Goal: Task Accomplishment & Management: Use online tool/utility

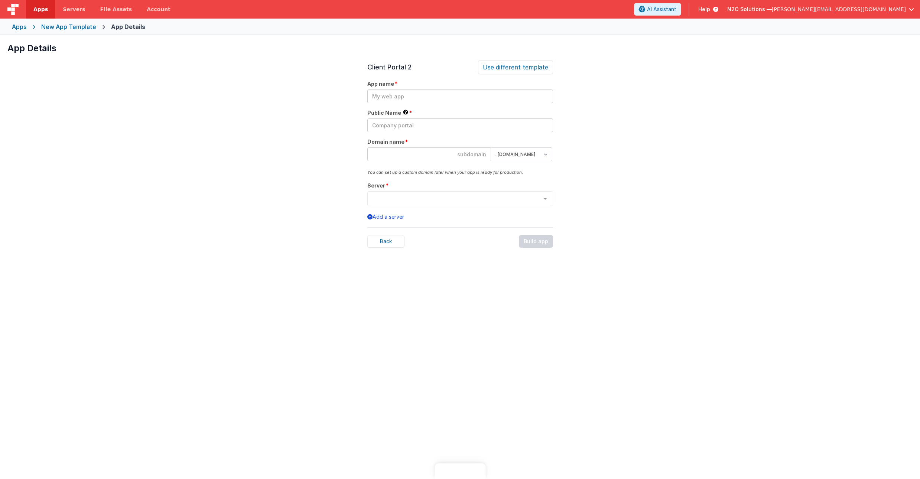
select select "[DOMAIN_NAME]"
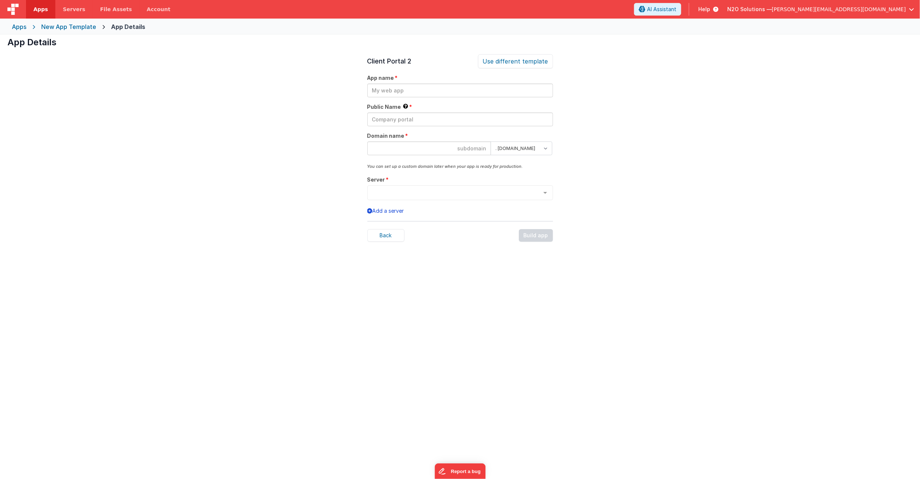
click at [390, 88] on input "text" at bounding box center [460, 91] width 186 height 14
type input "command"
type input "Command"
type input "command"
click at [529, 149] on select ". [DOMAIN_NAME] . [DOMAIN_NAME]" at bounding box center [522, 149] width 62 height 14
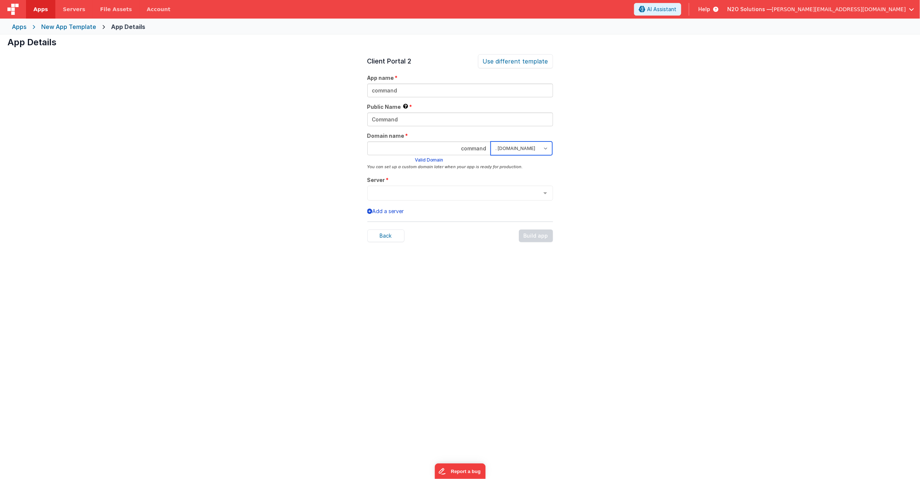
select select "[DOMAIN_NAME]"
click at [582, 170] on div "App Details Preview AI Assistant Widget (For v3) Add an AI powered chat widget …" at bounding box center [460, 274] width 920 height 479
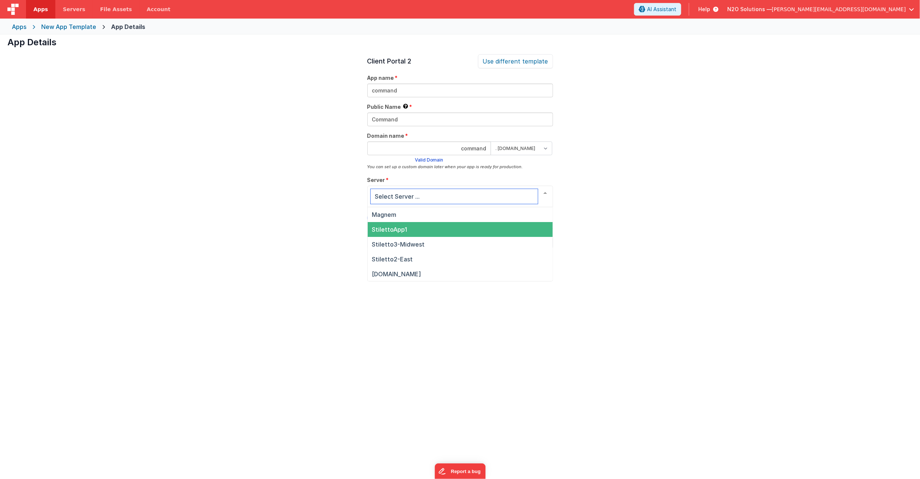
click at [379, 229] on span "StilettoApp1" at bounding box center [389, 229] width 35 height 7
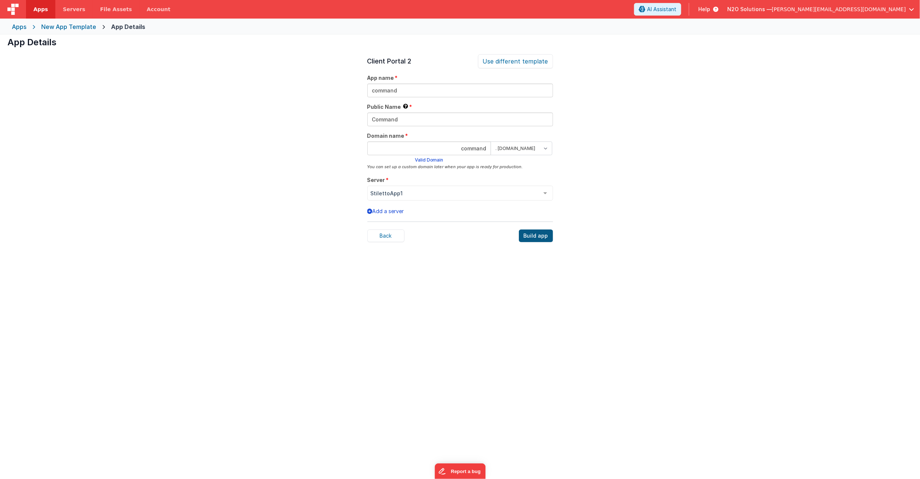
click at [533, 236] on div "Build app" at bounding box center [536, 236] width 34 height 13
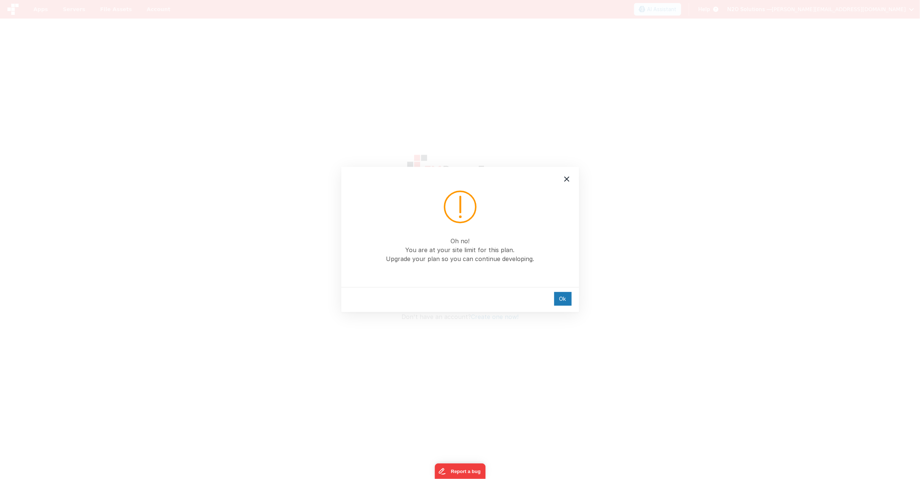
type input "[PERSON_NAME][EMAIL_ADDRESS][DOMAIN_NAME]"
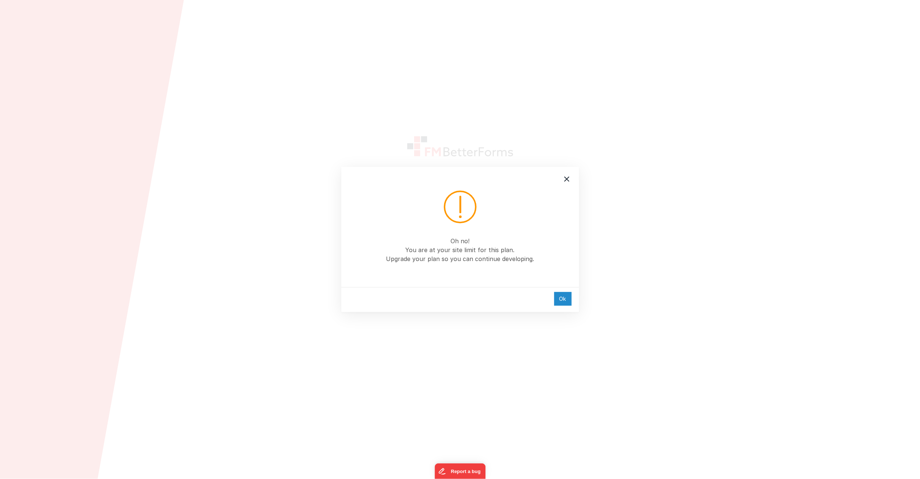
click at [564, 298] on div "Ok" at bounding box center [562, 299] width 17 height 14
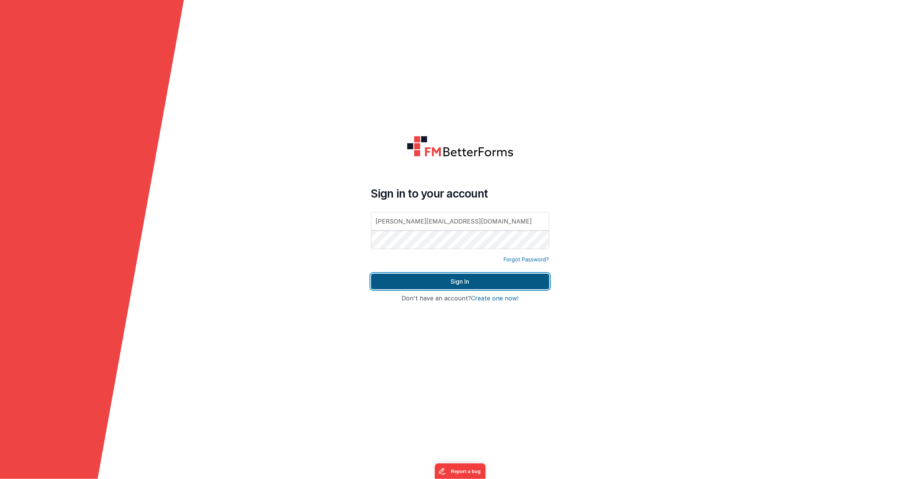
click at [463, 278] on button "Sign In" at bounding box center [460, 282] width 178 height 16
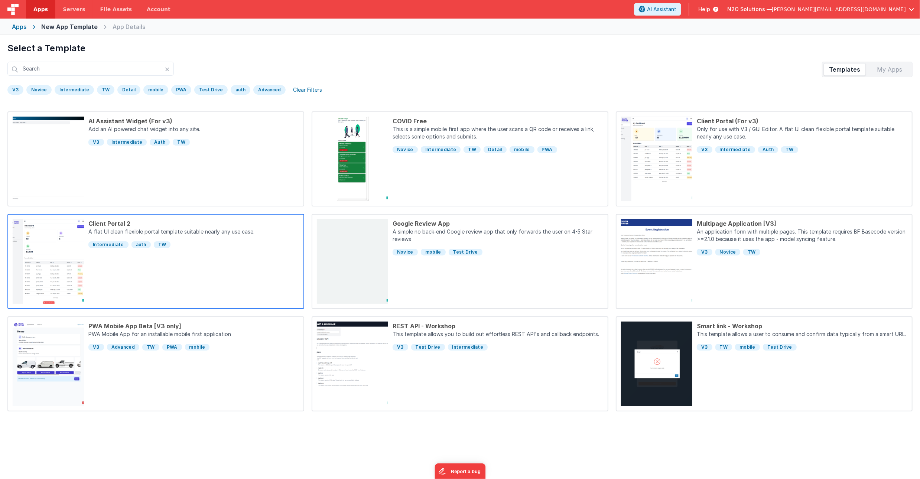
click at [256, 262] on div "Client Portal 2 A flat UI clean flexible portal template suitable nearly any us…" at bounding box center [191, 261] width 215 height 85
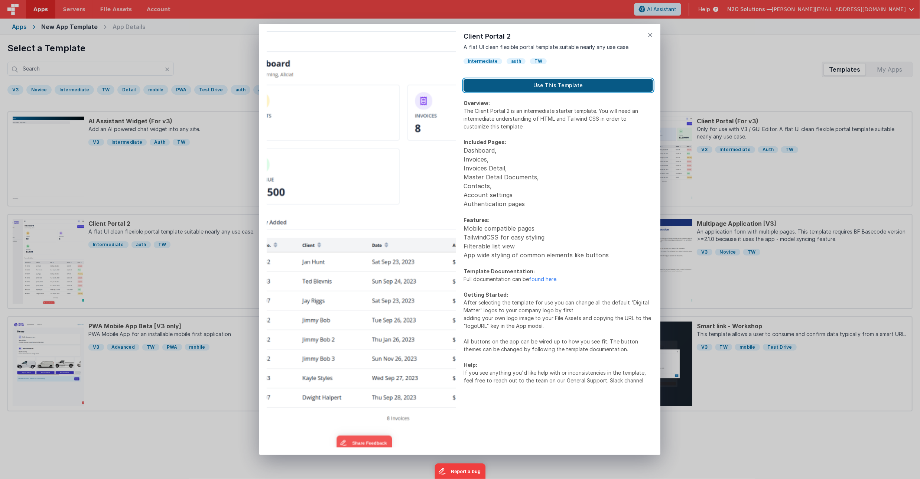
click at [582, 87] on button "Use This Template" at bounding box center [558, 85] width 189 height 13
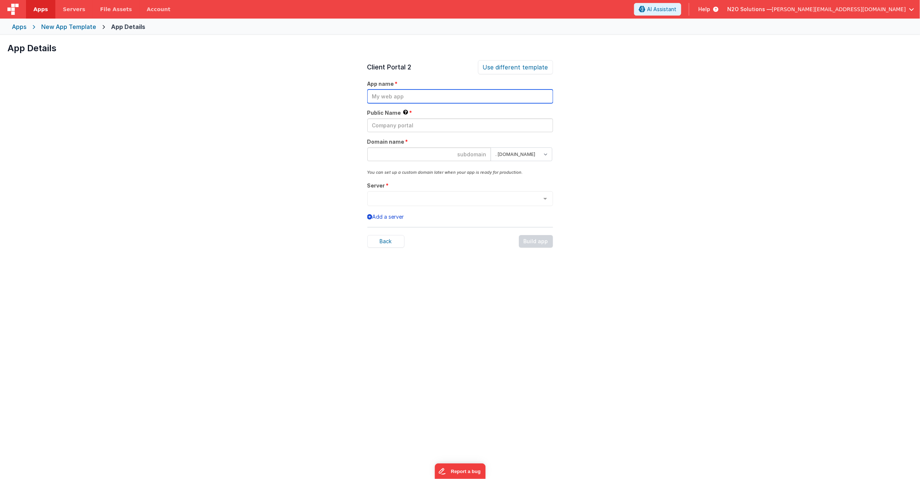
click at [389, 100] on input "text" at bounding box center [460, 97] width 186 height 14
type input "command"
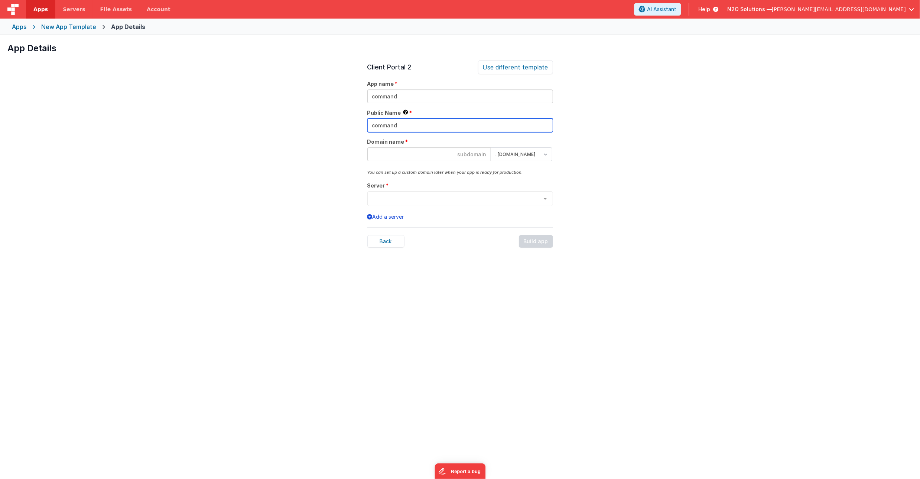
type input "command"
select select "[DOMAIN_NAME]"
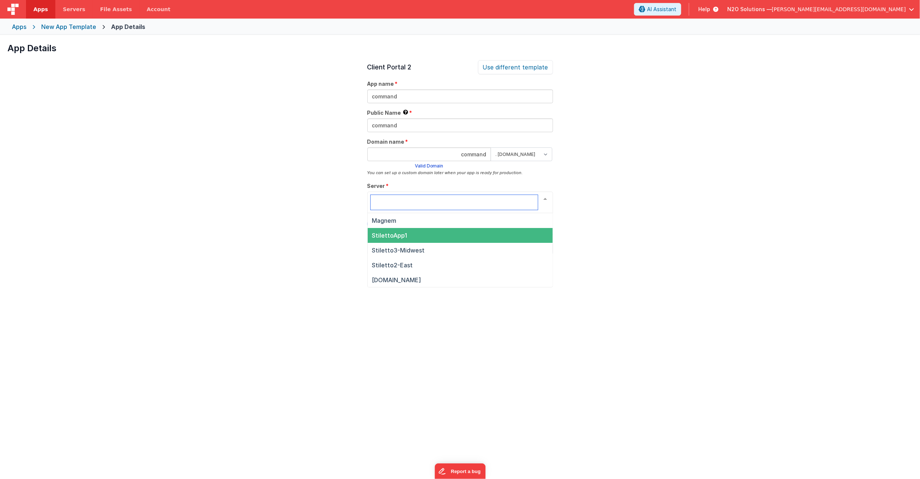
click at [394, 233] on span "StilettoApp1" at bounding box center [389, 235] width 35 height 7
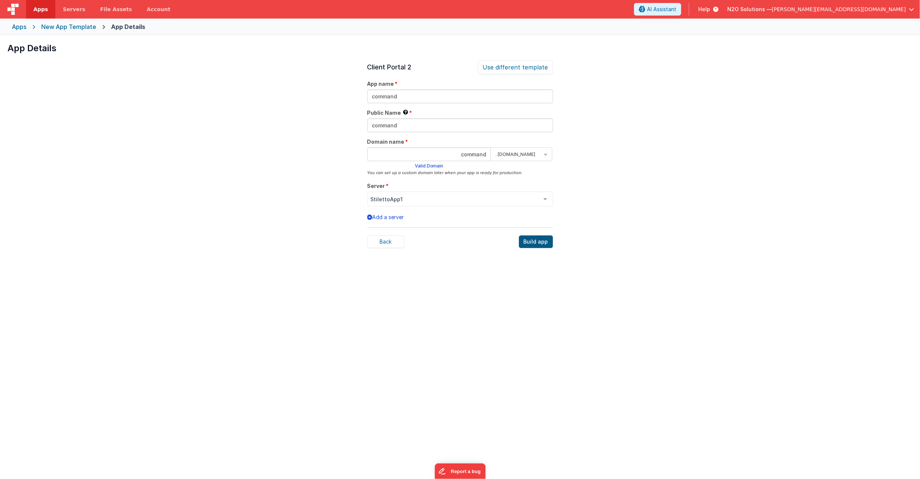
click at [535, 243] on div "Build app" at bounding box center [536, 242] width 34 height 13
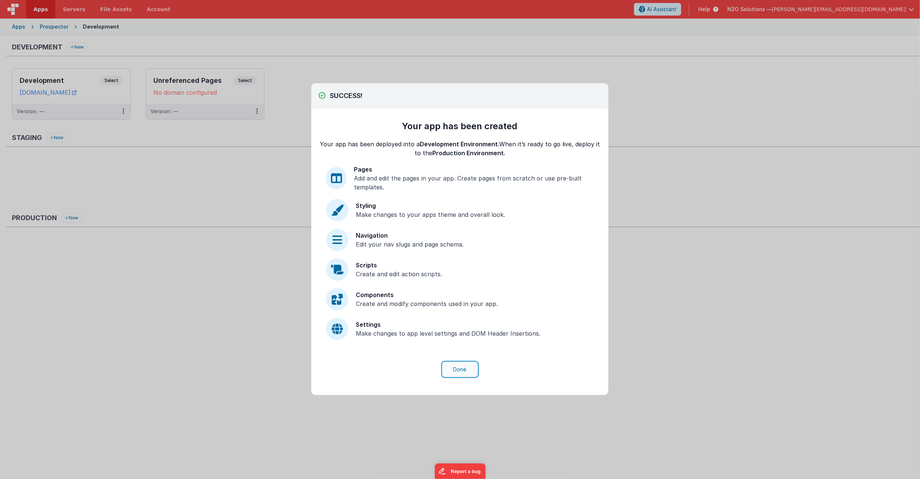
click at [458, 369] on button "Done" at bounding box center [460, 370] width 35 height 14
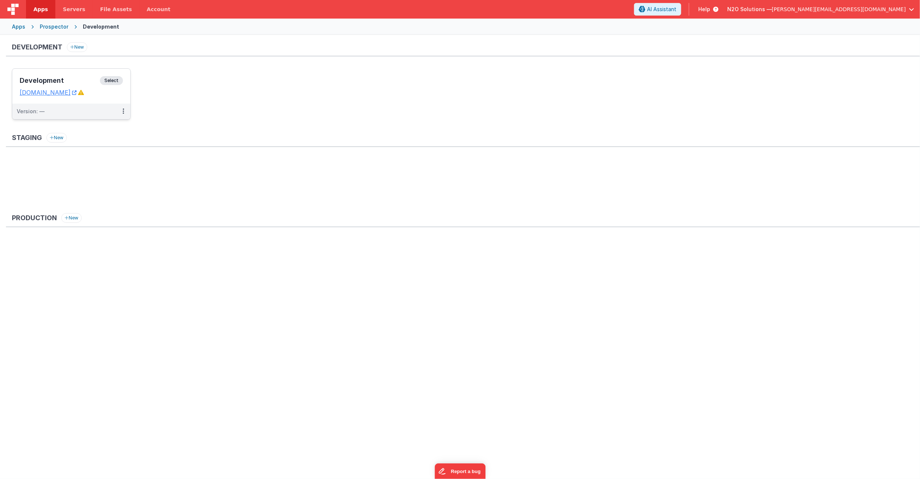
click at [84, 113] on div "Version: —" at bounding box center [67, 111] width 100 height 7
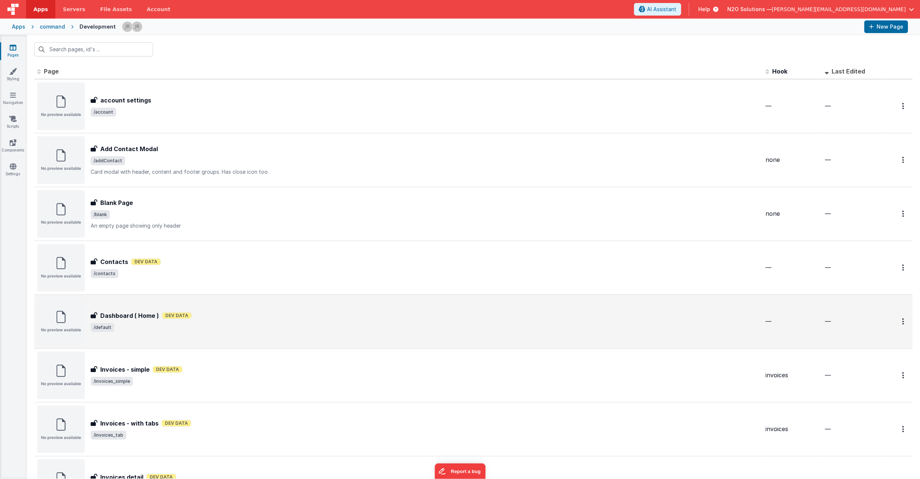
click at [283, 315] on div "Dashboard ( Home ) Dev Data" at bounding box center [425, 315] width 669 height 9
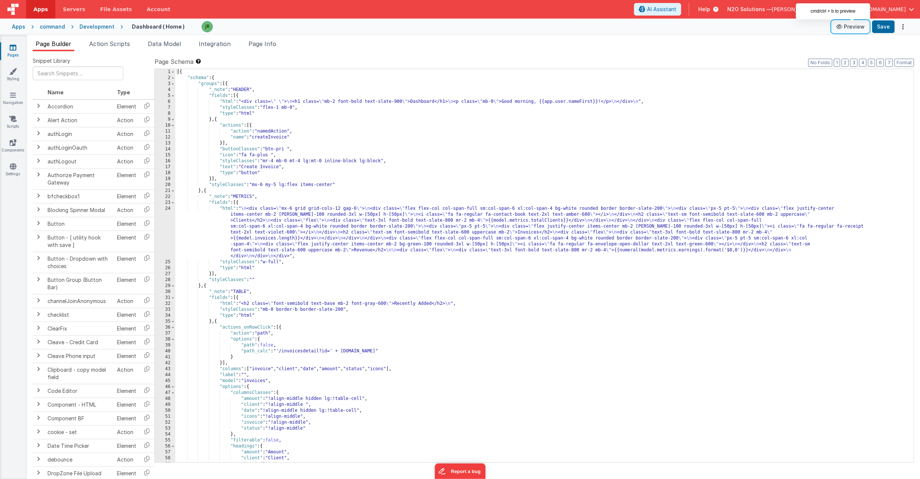
click at [848, 31] on button "Preview" at bounding box center [850, 27] width 37 height 12
click at [305, 228] on div "[{ "schema" : { "groups" : [{ "_note" : "HEADER" , "fields" : [{ "html" : "<div…" at bounding box center [544, 271] width 739 height 405
click at [162, 223] on div "24" at bounding box center [165, 232] width 20 height 53
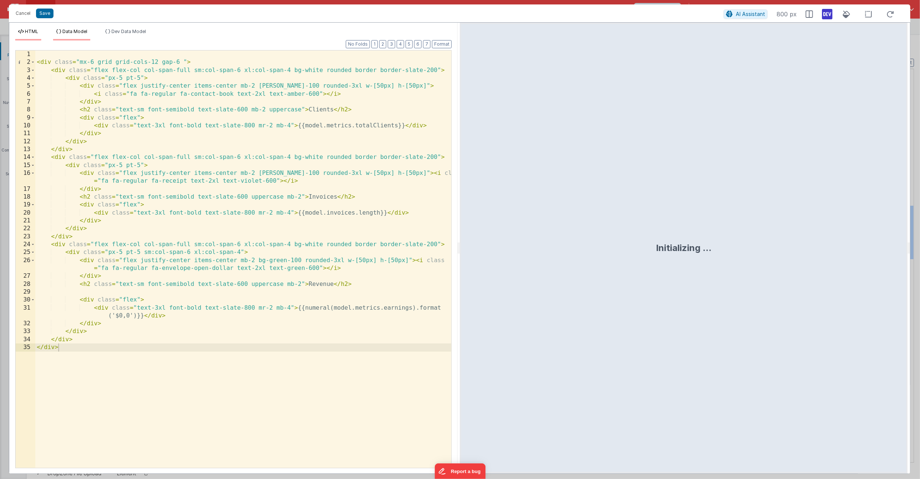
click at [80, 32] on span "Data Model" at bounding box center [74, 32] width 25 height 6
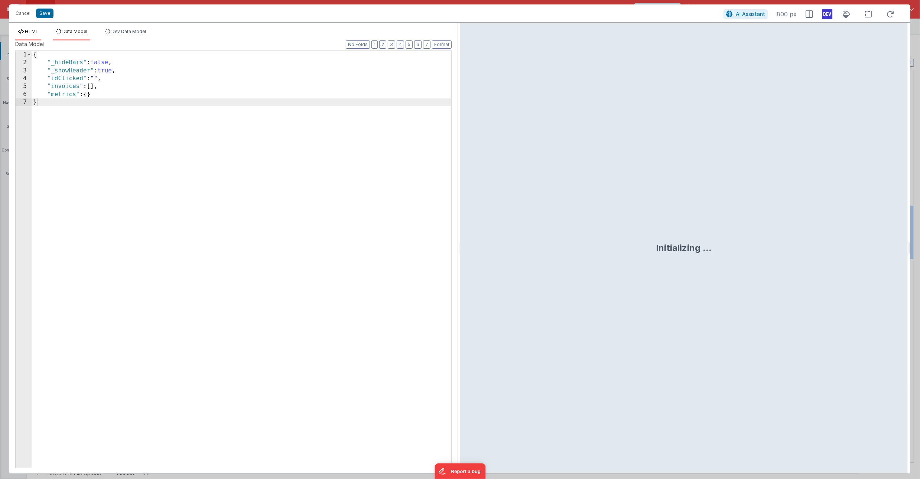
click at [32, 32] on span "HTML" at bounding box center [31, 32] width 13 height 6
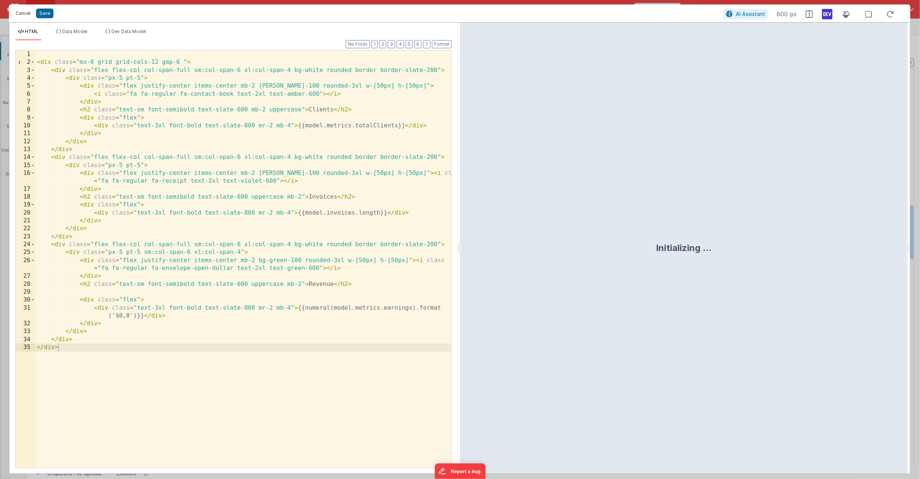
click at [23, 12] on button "Cancel" at bounding box center [23, 13] width 22 height 10
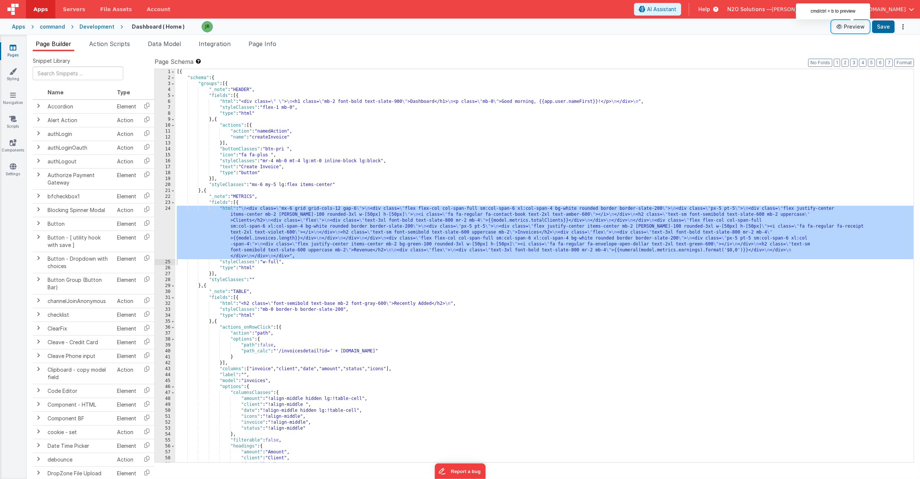
click at [851, 27] on button "Preview" at bounding box center [850, 27] width 37 height 12
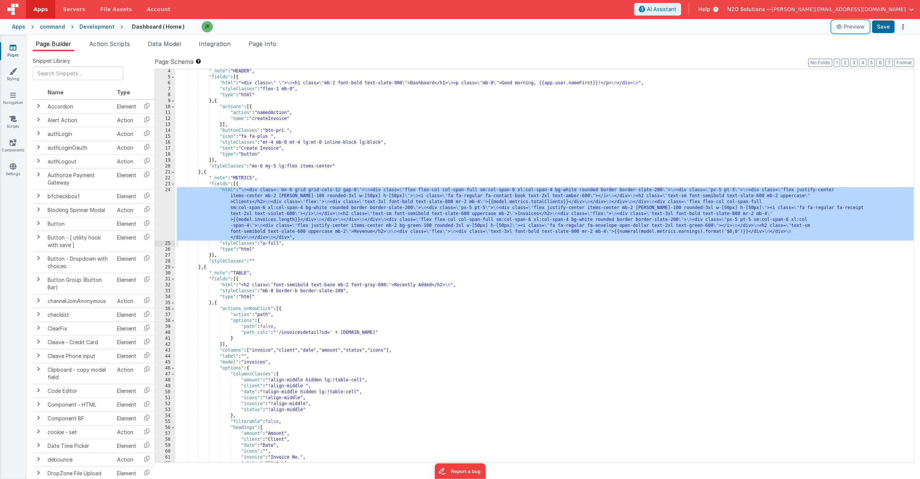
scroll to position [19, 0]
click at [851, 59] on button "3" at bounding box center [853, 63] width 7 height 8
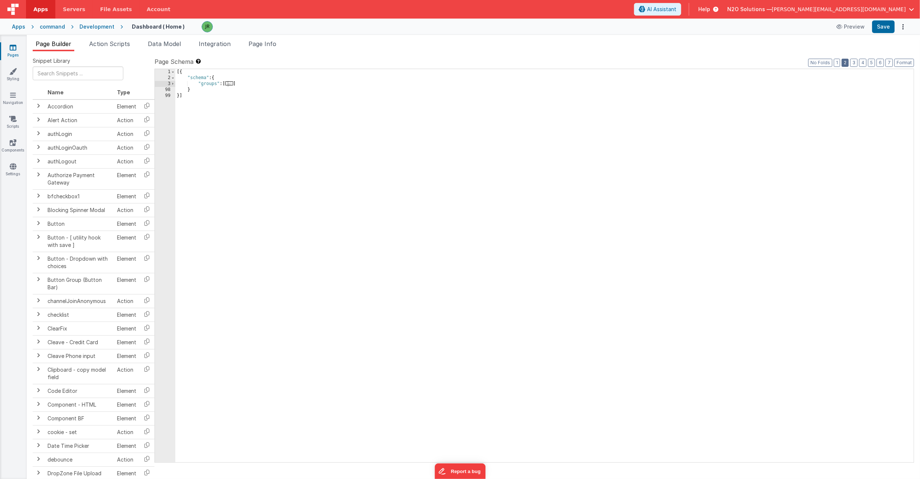
click at [843, 61] on button "2" at bounding box center [845, 63] width 7 height 8
click at [865, 61] on button "4" at bounding box center [862, 63] width 7 height 8
click at [872, 61] on button "5" at bounding box center [871, 63] width 7 height 8
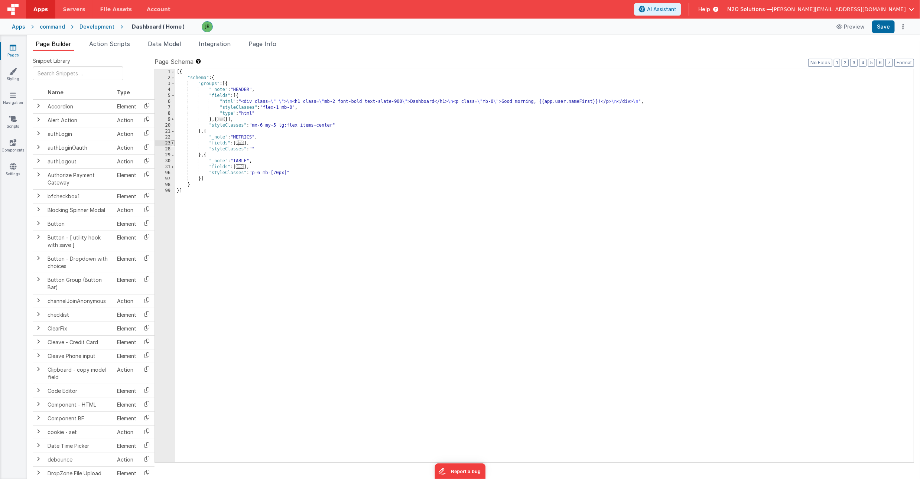
click at [173, 145] on span at bounding box center [173, 143] width 4 height 6
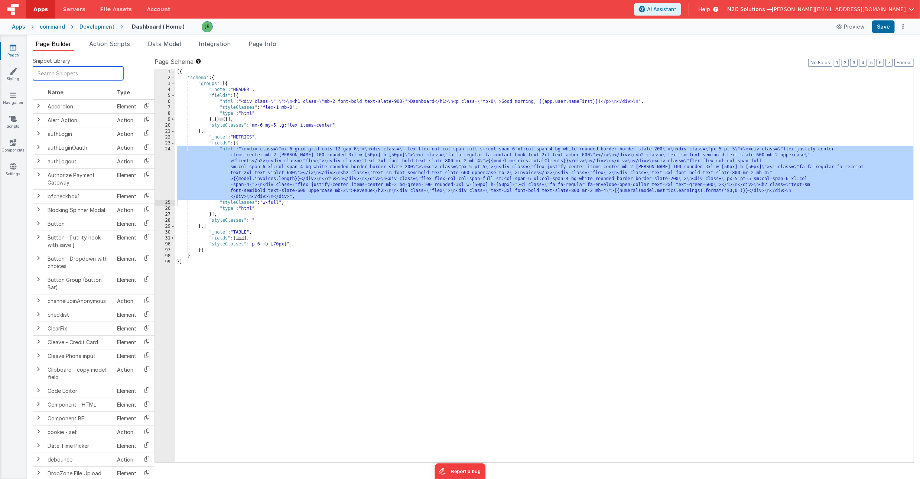
click at [51, 72] on input "text" at bounding box center [78, 73] width 91 height 14
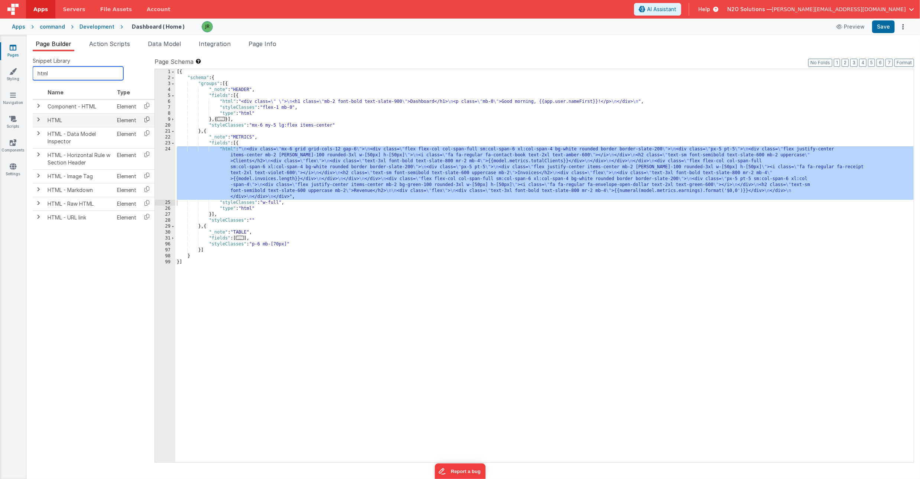
type input "html"
click at [146, 118] on icon at bounding box center [146, 120] width 15 height 12
click at [211, 214] on div "[{ "schema" : { "groups" : [{ "_note" : "HEADER" , "fields" : [{ "html" : "<div…" at bounding box center [544, 271] width 739 height 405
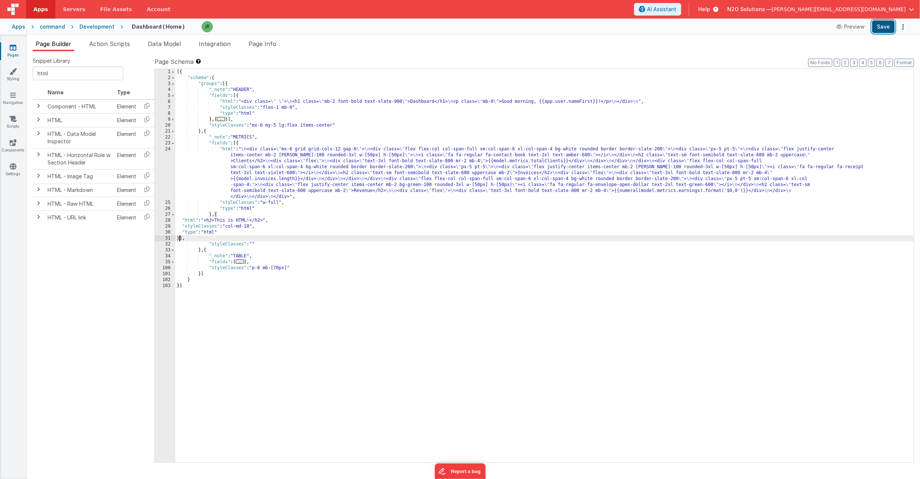
click at [882, 26] on button "Save" at bounding box center [883, 26] width 23 height 13
click at [189, 221] on div "[{ "schema" : { "groups" : [{ "_note" : "HEADER" , "fields" : [{ "html" : "<div…" at bounding box center [544, 271] width 739 height 405
click at [166, 220] on div "28" at bounding box center [165, 221] width 20 height 6
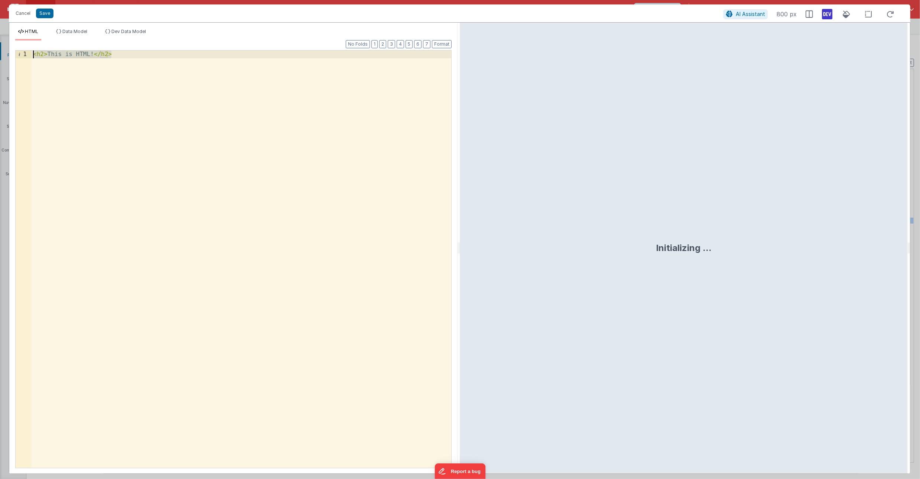
drag, startPoint x: 112, startPoint y: 54, endPoint x: 32, endPoint y: 48, distance: 79.7
click at [32, 48] on div "Format 7 6 5 4 3 2 1 No Folds 1 < h2 > This is HTML! </ h2 > XXXXXXXXXXXXXXXXXX…" at bounding box center [233, 253] width 437 height 427
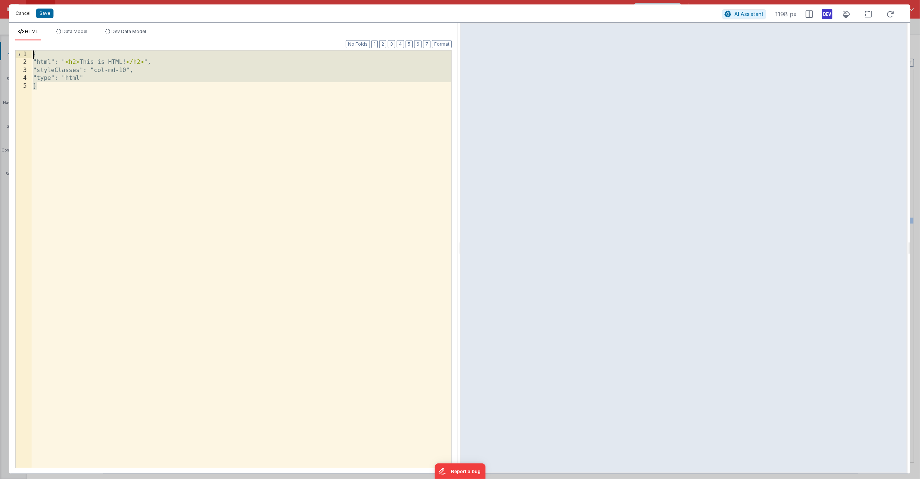
drag, startPoint x: 45, startPoint y: 87, endPoint x: 25, endPoint y: 16, distance: 74.7
click at [25, 16] on div "Cancel Save AI Assistant 1198 px HTML Data Model Dev Data Model Format 7 6 5 4 …" at bounding box center [460, 239] width 902 height 470
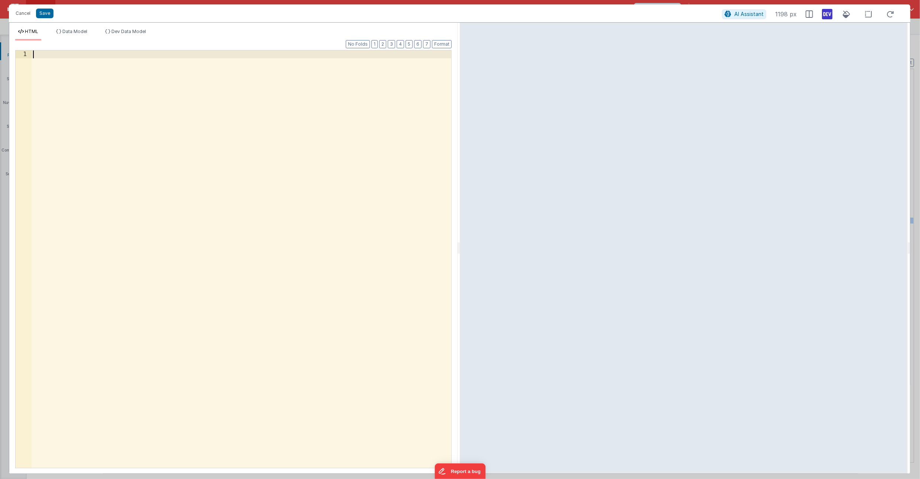
click at [35, 54] on div at bounding box center [242, 267] width 420 height 433
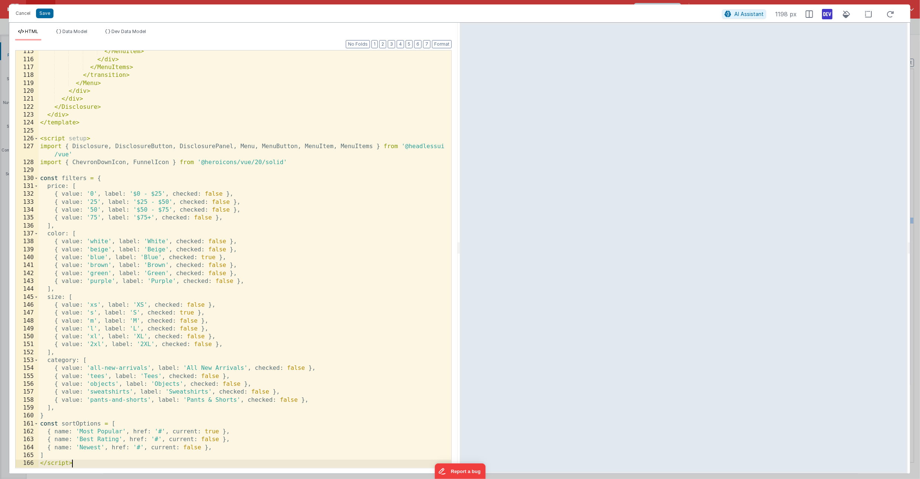
scroll to position [1302, 0]
click at [37, 139] on span at bounding box center [36, 139] width 4 height 8
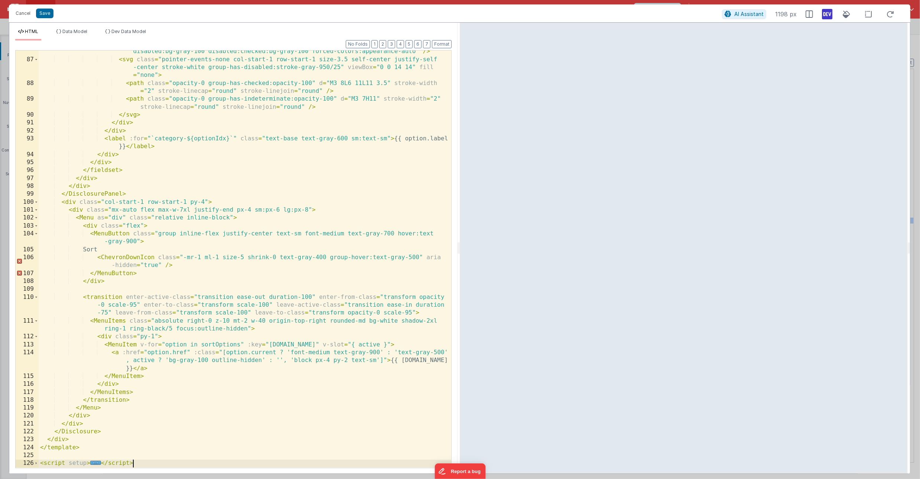
scroll to position [978, 0]
drag, startPoint x: 136, startPoint y: 464, endPoint x: 24, endPoint y: 464, distance: 111.4
click at [24, 464] on div "86 87 88 89 90 91 92 93 94 95 96 97 98 99 100 101 102 103 104 105 106 107 108 1…" at bounding box center [233, 259] width 437 height 418
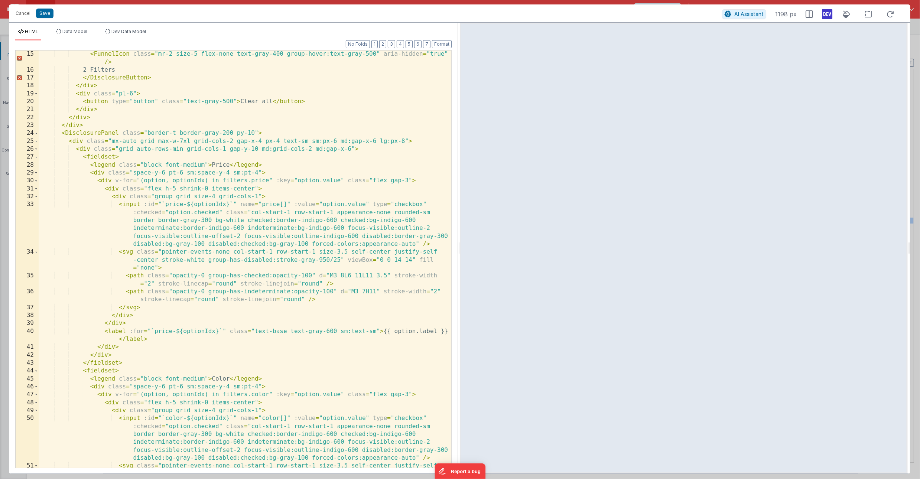
scroll to position [0, 0]
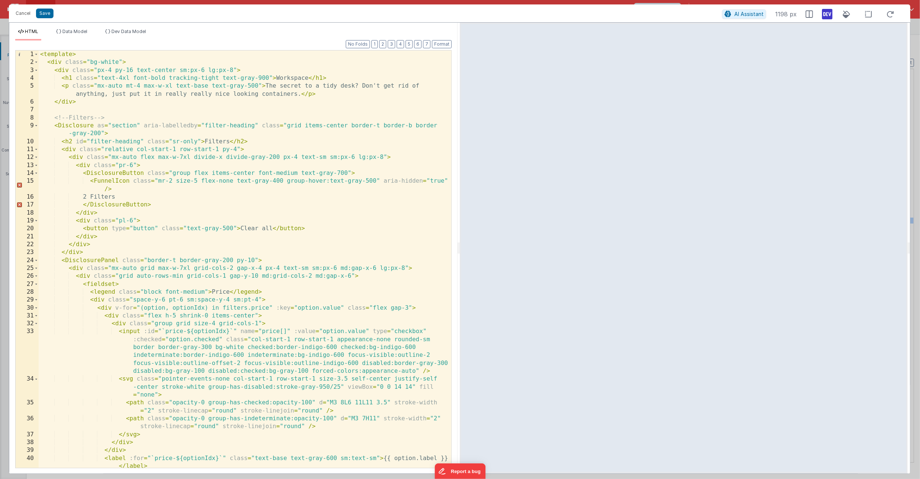
click at [125, 199] on div "< template > < div class = "bg-white" > < div class = "px-4 py-16 text-center s…" at bounding box center [245, 267] width 413 height 433
click at [108, 189] on div "< template > < div class = "bg-white" > < div class = "px-4 py-16 text-center s…" at bounding box center [245, 267] width 413 height 433
click at [165, 198] on div "< template > < div class = "bg-white" > < div class = "px-4 py-16 text-center s…" at bounding box center [245, 267] width 413 height 433
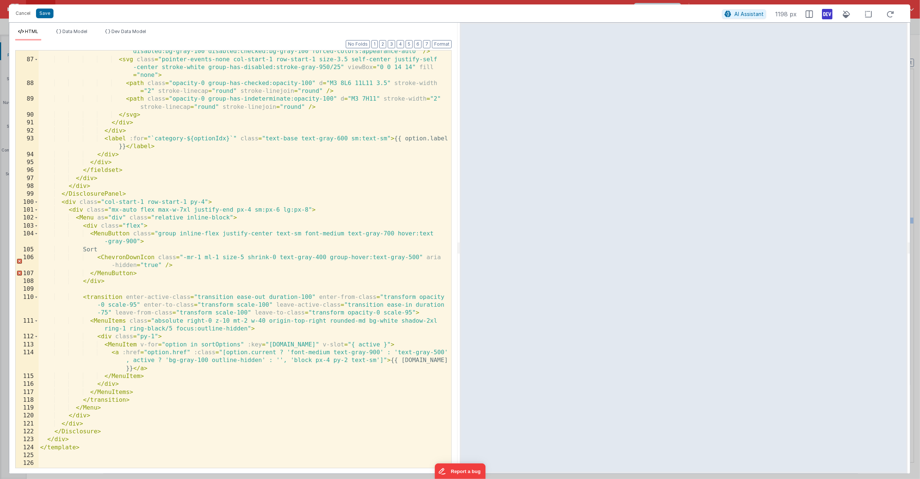
scroll to position [978, 0]
click at [167, 265] on div "< input :id = "`category-${optionIdx}`" name = "category[]" :value = "option.va…" at bounding box center [245, 244] width 413 height 473
click at [168, 268] on div "< input :id = "`category-${optionIdx}`" name = "category[]" :value = "option.va…" at bounding box center [245, 244] width 413 height 473
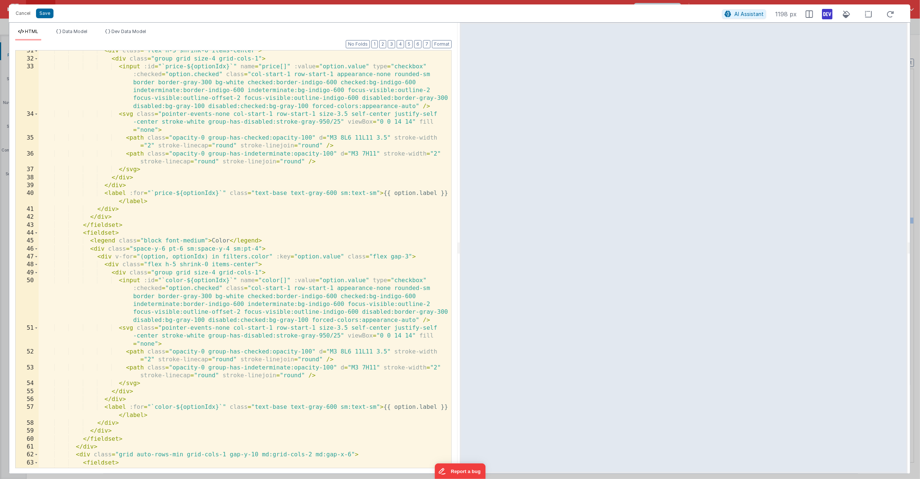
scroll to position [0, 0]
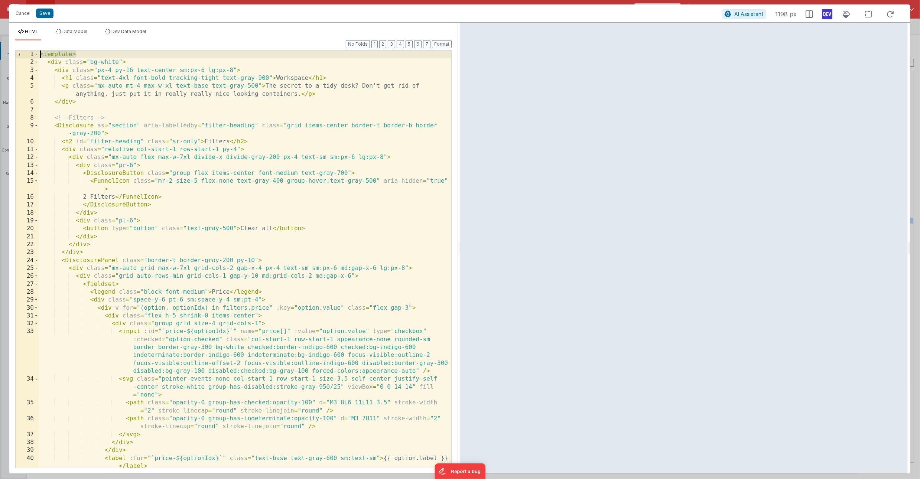
drag, startPoint x: 79, startPoint y: 55, endPoint x: -15, endPoint y: 55, distance: 94.0
click at [0, 55] on html "Oh no! You are at your site limit for this plan. Upgrade your plan so you can c…" at bounding box center [460, 239] width 920 height 479
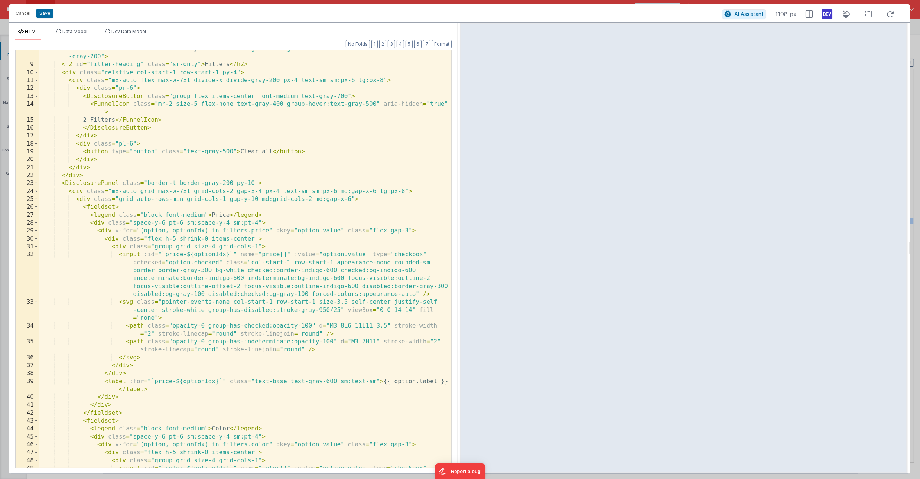
scroll to position [970, 0]
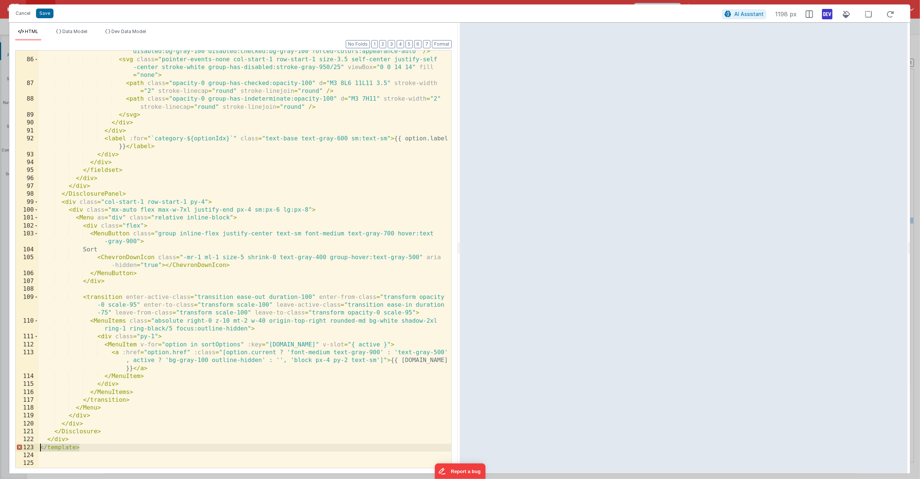
drag, startPoint x: 87, startPoint y: 447, endPoint x: 37, endPoint y: 447, distance: 49.8
click at [37, 447] on div "85 86 87 88 89 90 91 92 93 94 95 96 97 98 99 100 101 102 103 104 105 106 107 10…" at bounding box center [233, 259] width 437 height 418
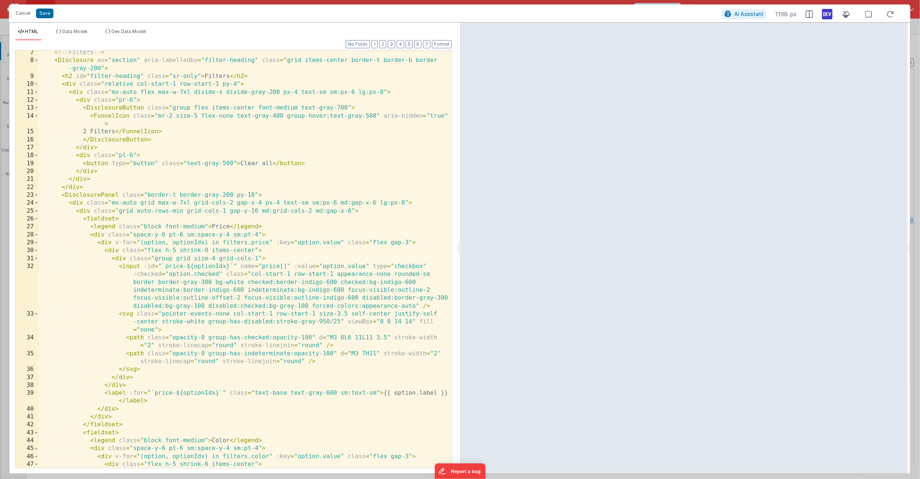
scroll to position [0, 0]
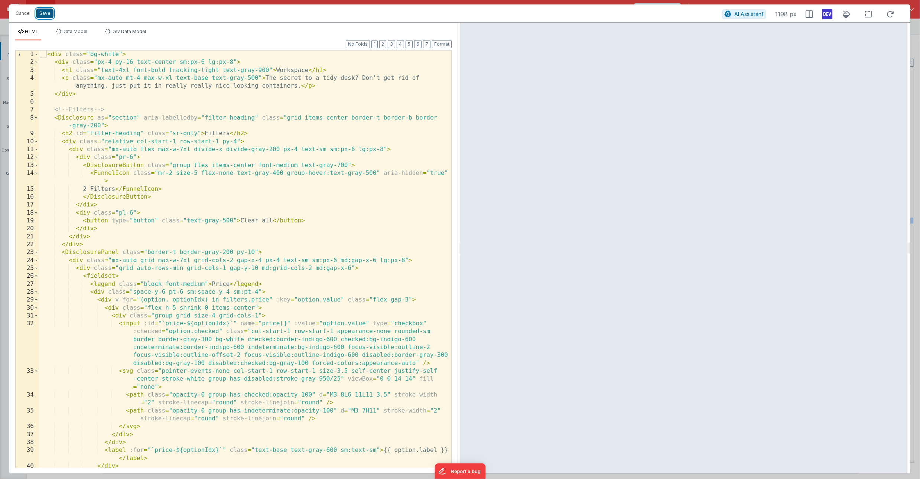
click at [45, 14] on button "Save" at bounding box center [44, 14] width 17 height 10
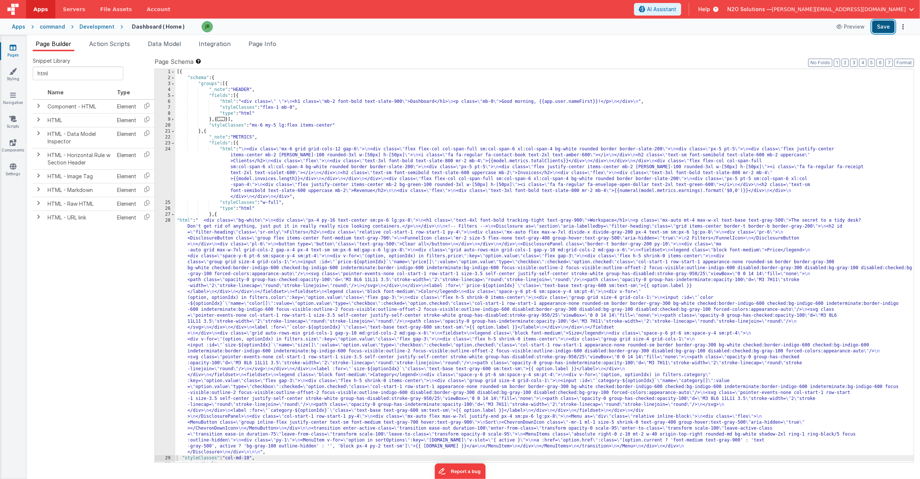
click at [882, 26] on button "Save" at bounding box center [883, 26] width 23 height 13
click at [212, 240] on div "[{ "schema" : { "groups" : [{ "_note" : "HEADER" , "fields" : [{ "html" : "<div…" at bounding box center [544, 271] width 739 height 405
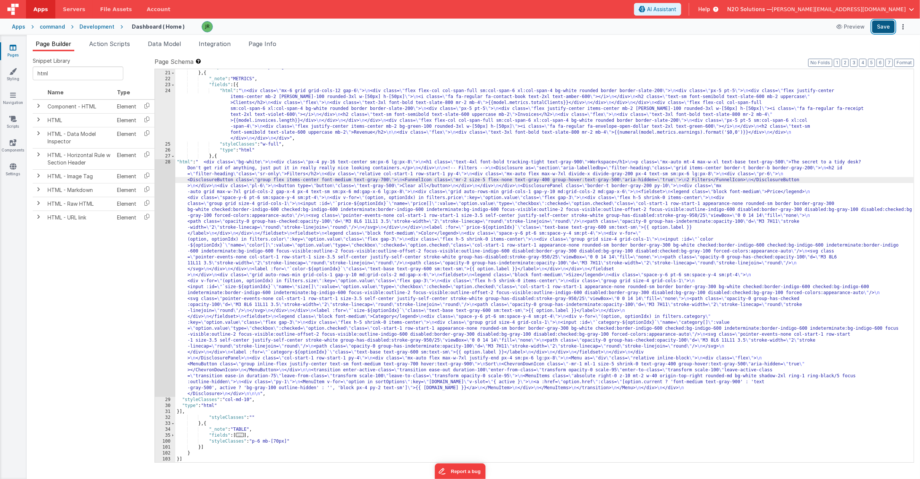
click at [885, 27] on button "Save" at bounding box center [883, 26] width 23 height 13
click at [193, 210] on div ""styleClasses" : "mx-6 my-5 lg:flex items-center" } , { "_note" : "METRICS" , "…" at bounding box center [544, 266] width 739 height 405
click at [168, 163] on div "28" at bounding box center [165, 278] width 20 height 238
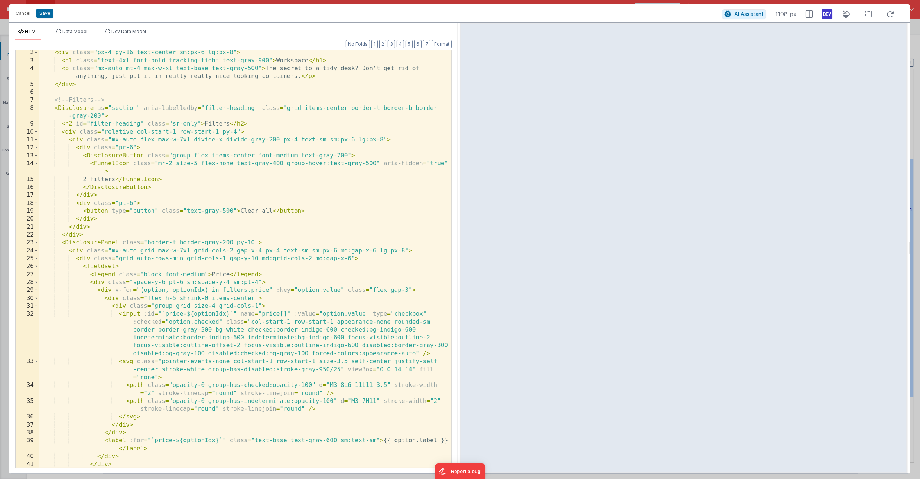
scroll to position [10, 0]
click at [77, 31] on span "Data Model" at bounding box center [74, 32] width 25 height 6
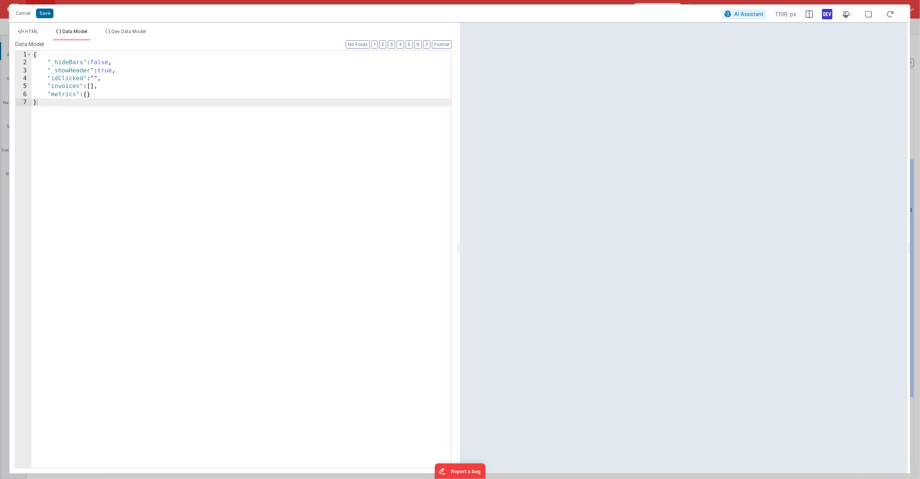
click at [97, 94] on div "{ "_hideBars" : false , "_showHeader" : true , "idClicked" : "" , "invoices" : …" at bounding box center [242, 267] width 420 height 433
click at [33, 32] on span "HTML" at bounding box center [31, 32] width 13 height 6
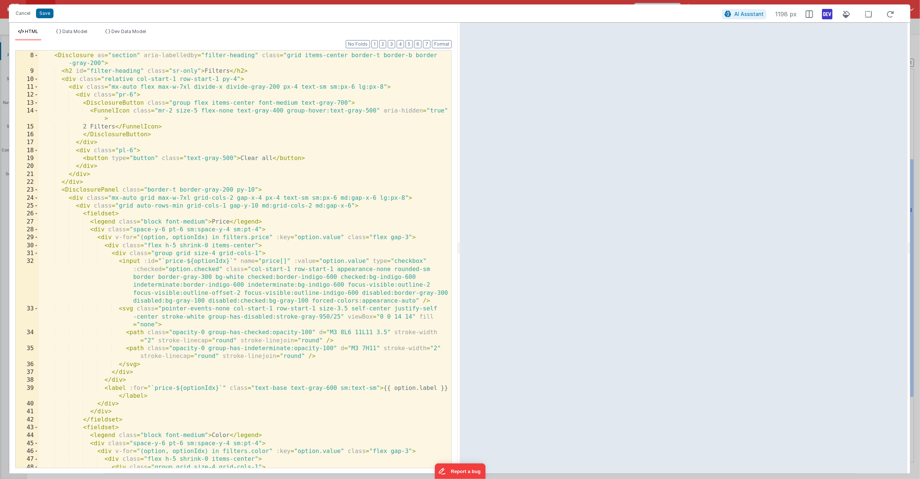
scroll to position [62, 0]
click at [88, 35] on li "Data Model" at bounding box center [71, 35] width 37 height 12
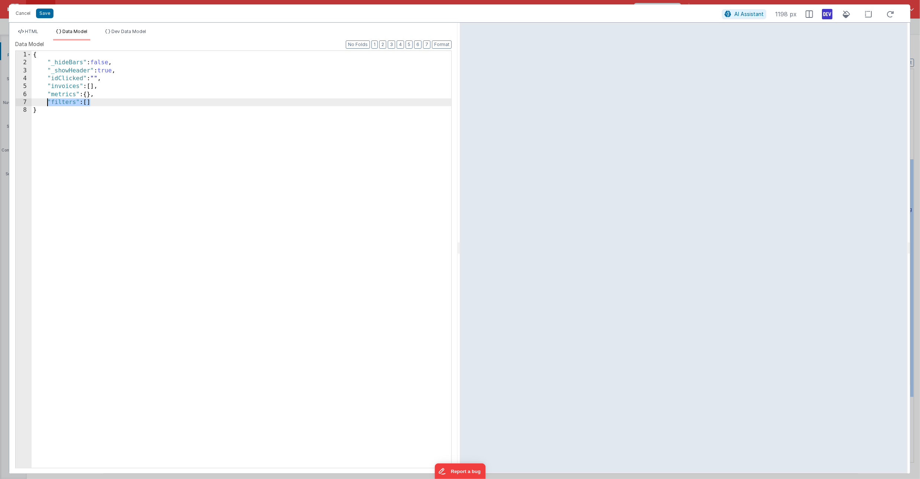
drag, startPoint x: 93, startPoint y: 103, endPoint x: 46, endPoint y: 103, distance: 46.1
click at [46, 103] on div "{ "_hideBars" : false , "_showHeader" : true , "idClicked" : "" , "invoices" : …" at bounding box center [242, 267] width 420 height 433
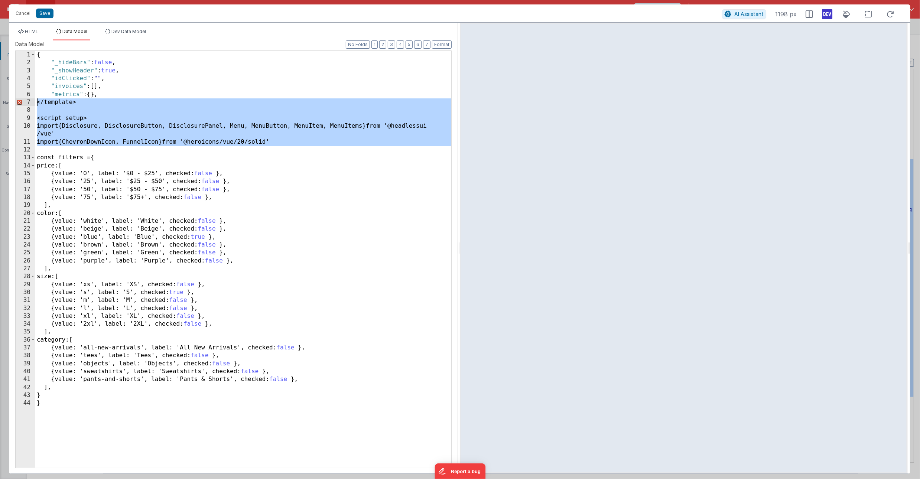
drag, startPoint x: 40, startPoint y: 148, endPoint x: 34, endPoint y: 105, distance: 43.2
click at [34, 105] on div "1 2 3 4 5 6 7 8 9 10 11 12 13 14 15 16 17 18 19 20 21 22 23 24 25 26 27 28 29 3…" at bounding box center [233, 260] width 437 height 418
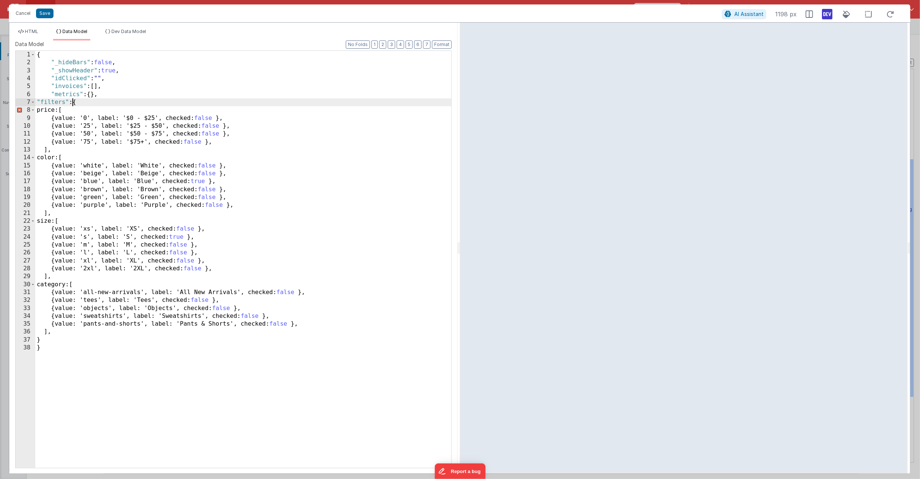
click at [43, 111] on div "{ "_hideBars" : false , "_showHeader" : true , "idClicked" : "" , "invoices" : …" at bounding box center [243, 267] width 416 height 433
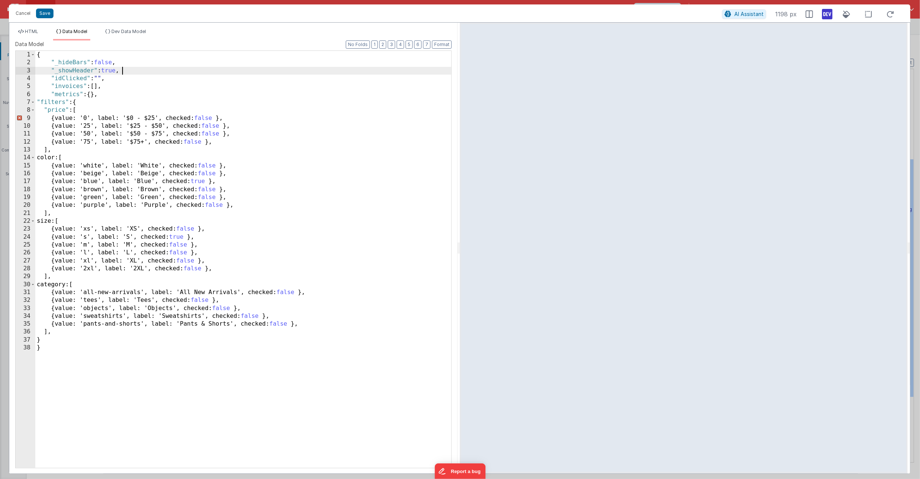
click at [328, 70] on div "{ "_hideBars" : false , "_showHeader" : true , "idClicked" : "" , "invoices" : …" at bounding box center [243, 267] width 416 height 433
click at [332, 58] on input at bounding box center [351, 58] width 101 height 12
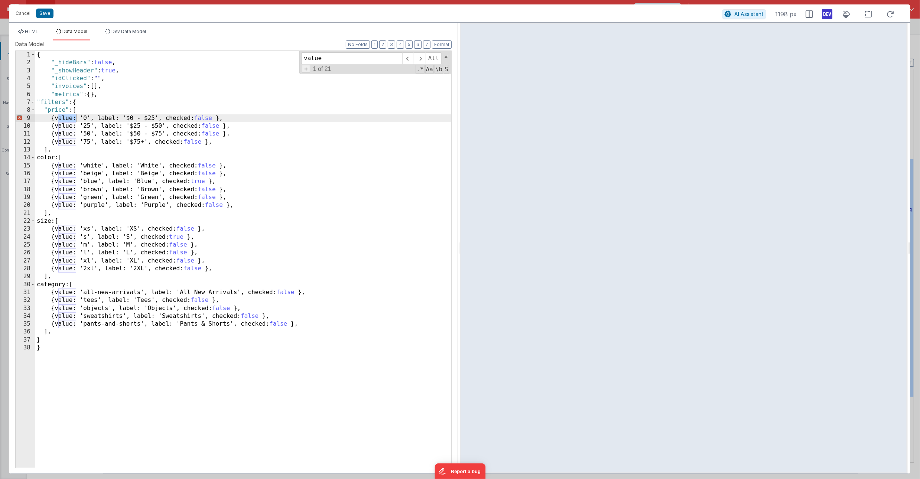
type input "value"
click at [305, 72] on span "+" at bounding box center [306, 69] width 8 height 8
click at [309, 71] on input at bounding box center [351, 72] width 101 height 12
type input ""value""
click at [441, 70] on span "All" at bounding box center [440, 72] width 16 height 12
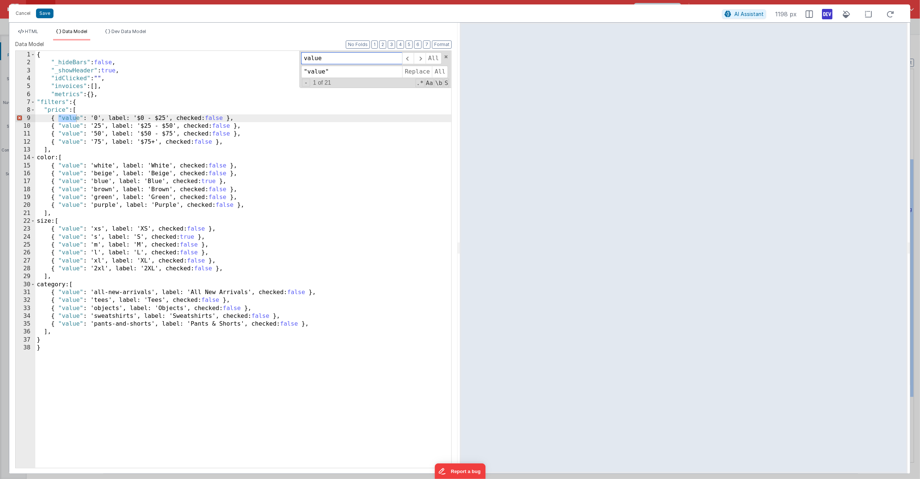
click at [312, 59] on input "value" at bounding box center [351, 58] width 101 height 12
type input "label"
type input ""label""
click at [438, 73] on span "All" at bounding box center [440, 72] width 16 height 12
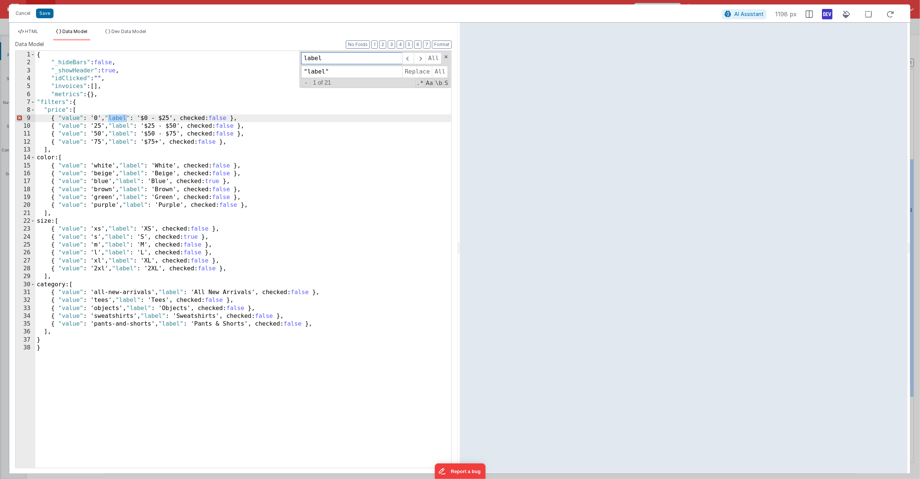
click at [312, 59] on input "label" at bounding box center [351, 58] width 101 height 12
type input "checked"
type input ""checked""
click at [440, 73] on span "All" at bounding box center [440, 72] width 16 height 12
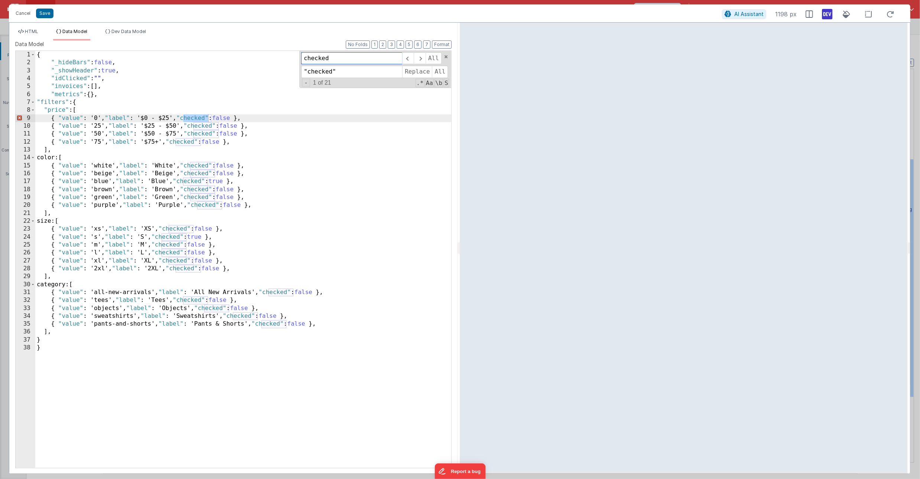
drag, startPoint x: 341, startPoint y: 58, endPoint x: 271, endPoint y: 58, distance: 69.8
click at [271, 58] on div "{ "_hideBars" : false , "_showHeader" : true , "idClicked" : "" , "invoices" : …" at bounding box center [243, 259] width 416 height 417
type input "'"
type input """
click at [443, 71] on span "All" at bounding box center [440, 72] width 16 height 12
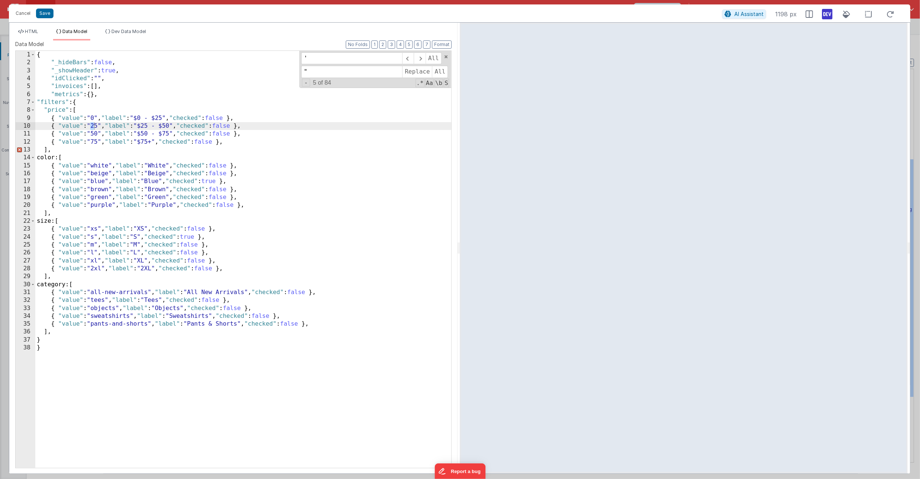
click at [243, 146] on div "{ "_hideBars" : false , "_showHeader" : true , "idClicked" : "" , "invoices" : …" at bounding box center [243, 267] width 416 height 433
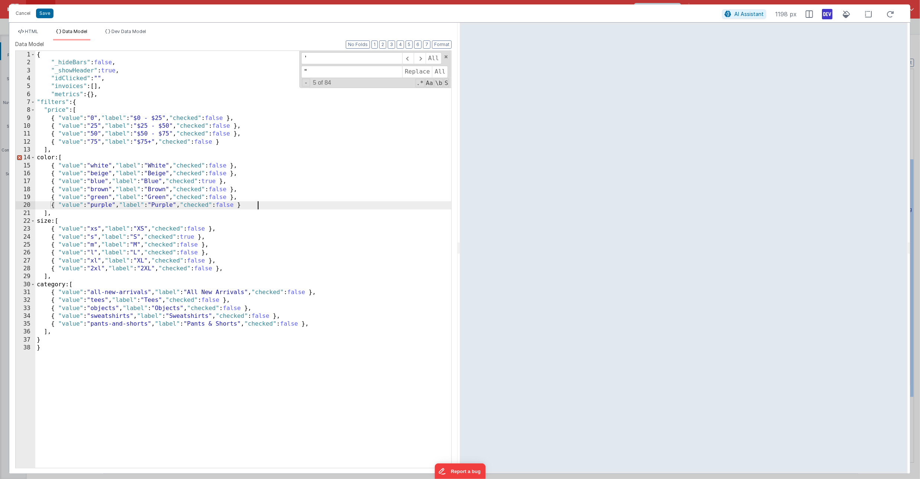
click at [43, 158] on div "{ "_hideBars" : false , "_showHeader" : true , "idClicked" : "" , "invoices" : …" at bounding box center [243, 267] width 416 height 433
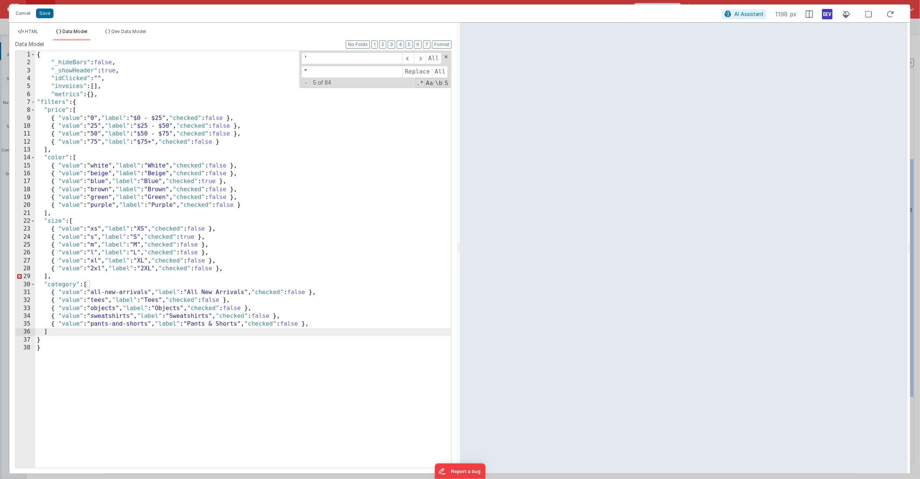
click at [241, 272] on div "{ "_hideBars" : false , "_showHeader" : true , "idClicked" : "" , "invoices" : …" at bounding box center [243, 267] width 416 height 433
click at [331, 325] on div "{ "_hideBars" : false , "_showHeader" : true , "idClicked" : "" , "invoices" : …" at bounding box center [243, 267] width 416 height 433
click at [445, 55] on span at bounding box center [446, 56] width 5 height 5
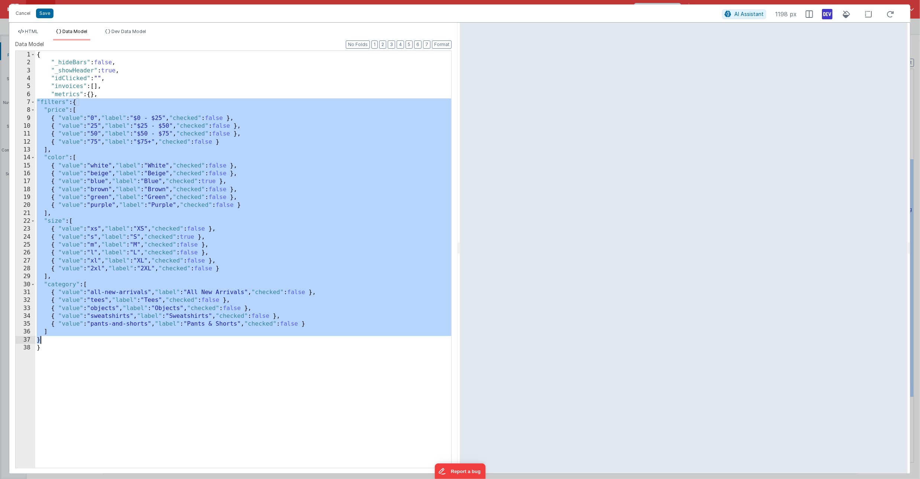
drag, startPoint x: 37, startPoint y: 102, endPoint x: 65, endPoint y: 337, distance: 236.9
click at [65, 337] on div "{ "_hideBars" : false , "_showHeader" : true , "idClicked" : "" , "invoices" : …" at bounding box center [243, 267] width 416 height 433
click at [43, 15] on button "Save" at bounding box center [44, 14] width 17 height 10
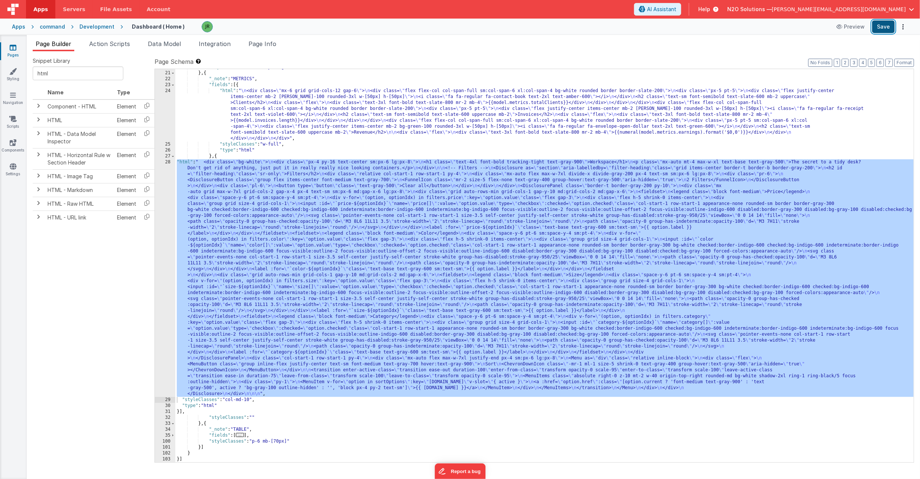
click at [884, 23] on button "Save" at bounding box center [883, 26] width 23 height 13
click at [169, 49] on li "Data Model" at bounding box center [164, 45] width 39 height 12
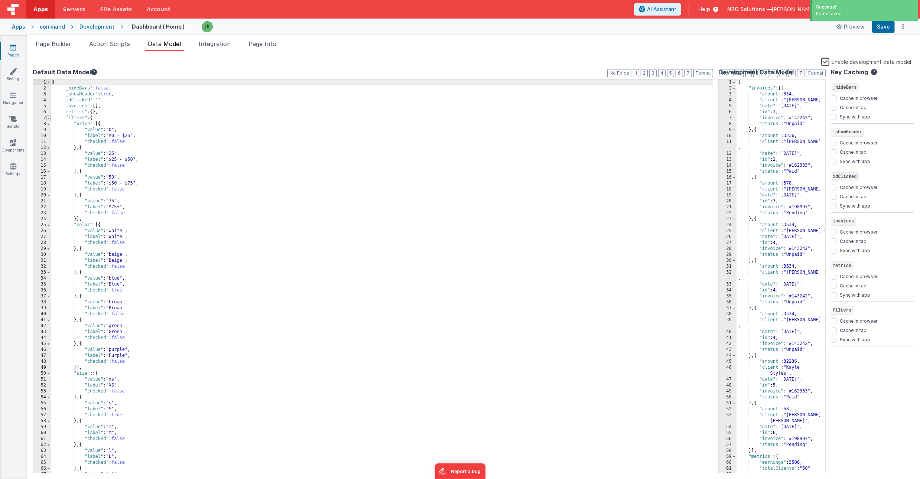
click at [50, 119] on span at bounding box center [48, 118] width 4 height 6
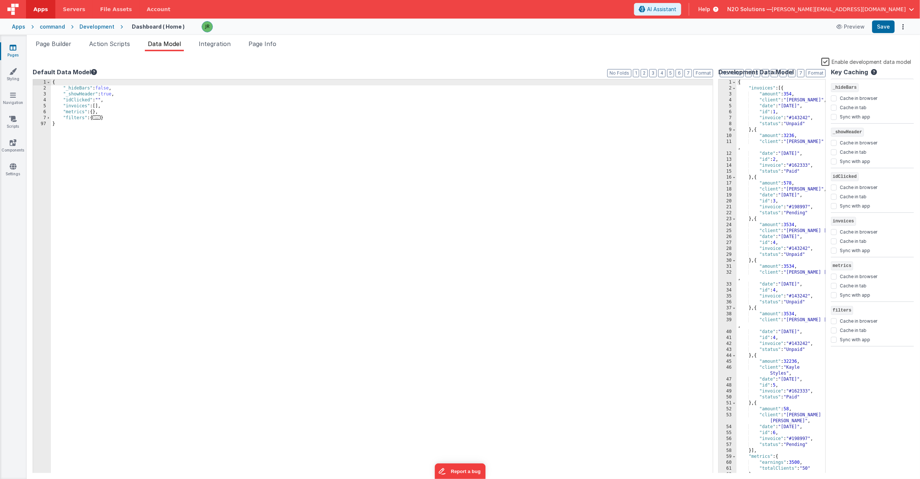
scroll to position [0, 0]
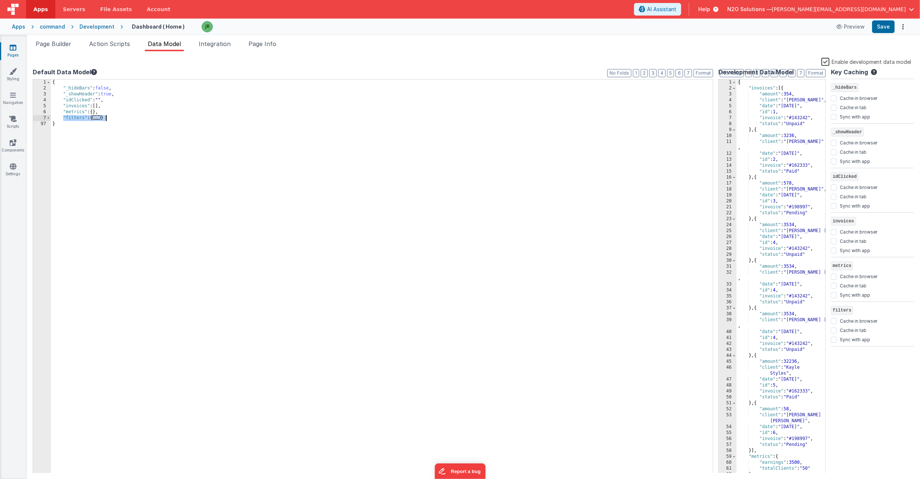
drag, startPoint x: 63, startPoint y: 117, endPoint x: 111, endPoint y: 117, distance: 47.9
click at [111, 117] on div "{ "_hideBars" : false , "_showHeader" : true , "idClicked" : "" , "invoices" : …" at bounding box center [382, 282] width 662 height 406
click at [746, 83] on div "{ "invoices" : [{ "amount" : 354 , "client" : "[PERSON_NAME]" , "date" : "[DATE…" at bounding box center [781, 282] width 89 height 406
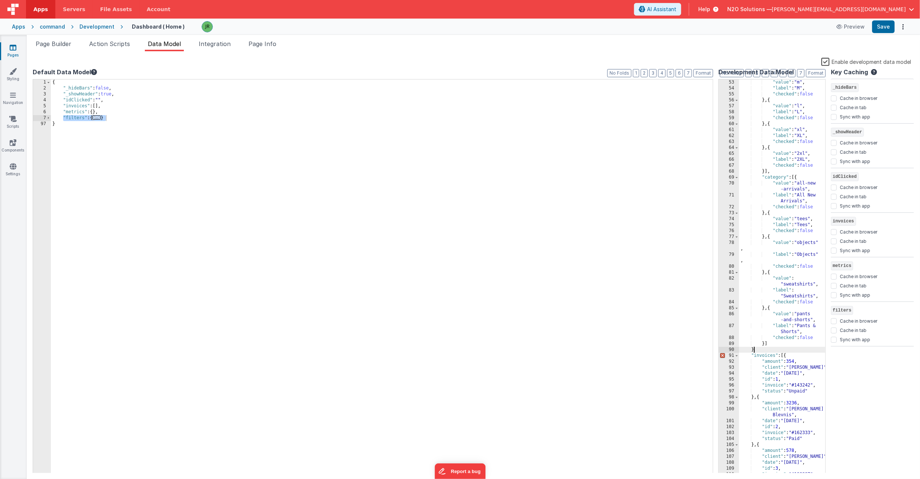
scroll to position [331, 0]
click at [879, 29] on button "Save" at bounding box center [883, 26] width 23 height 13
click at [61, 43] on span "Page Builder" at bounding box center [54, 43] width 36 height 7
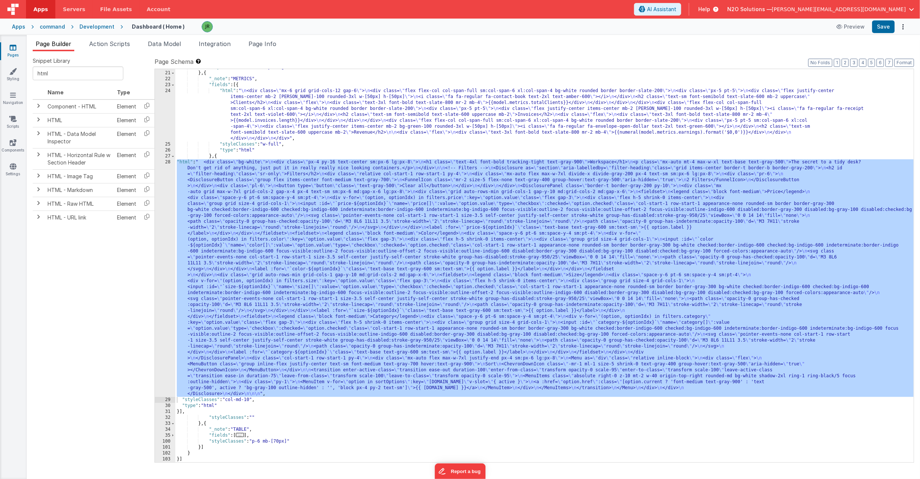
click at [237, 202] on div ""styleClasses" : "mx-6 my-5 lg:flex items-center" } , { "_note" : "METRICS" , "…" at bounding box center [544, 266] width 739 height 405
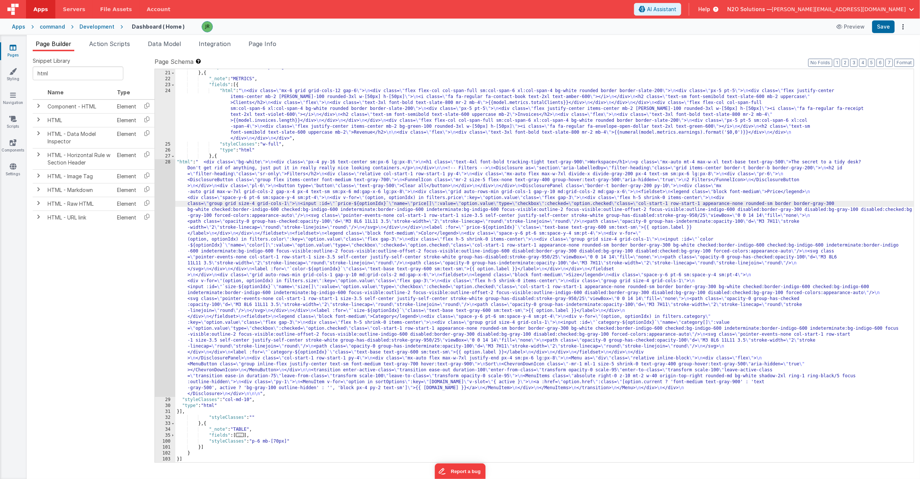
click at [167, 163] on div "28" at bounding box center [165, 278] width 20 height 238
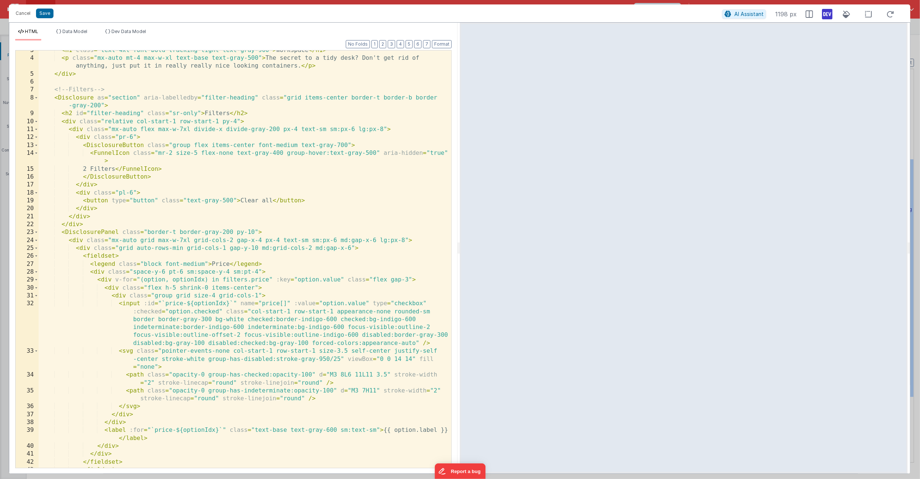
scroll to position [19, 0]
click at [79, 33] on span "Data Model" at bounding box center [74, 32] width 25 height 6
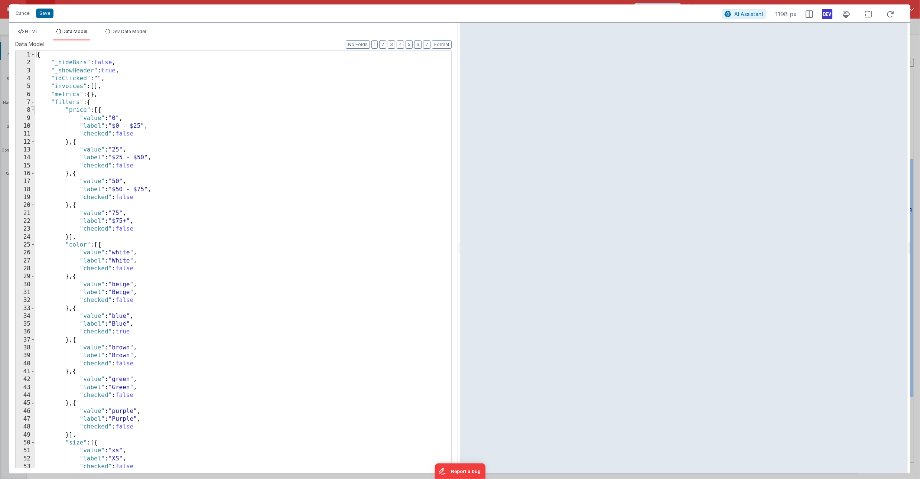
click at [34, 111] on span at bounding box center [33, 110] width 4 height 8
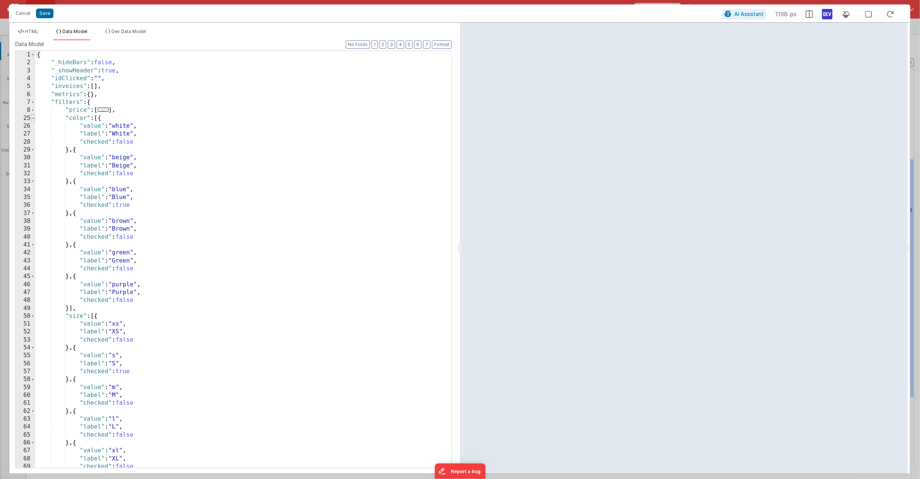
click at [34, 119] on span at bounding box center [33, 118] width 4 height 8
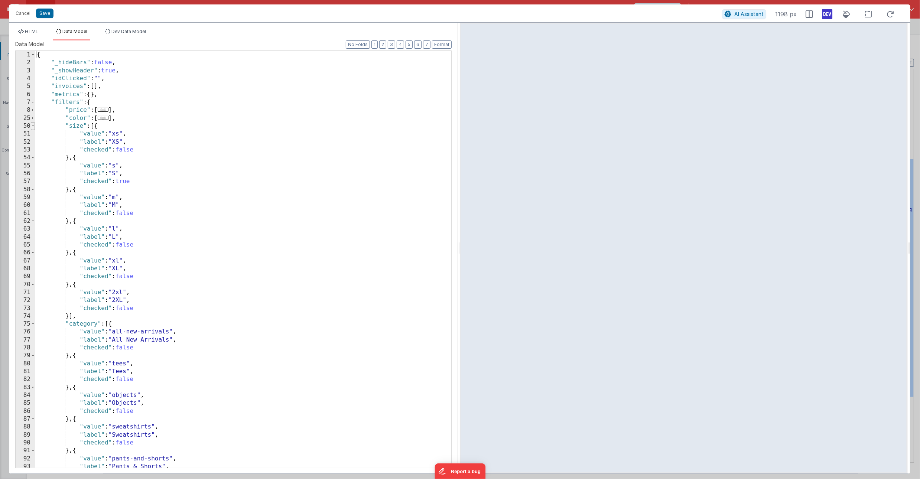
click at [33, 127] on span at bounding box center [33, 126] width 4 height 8
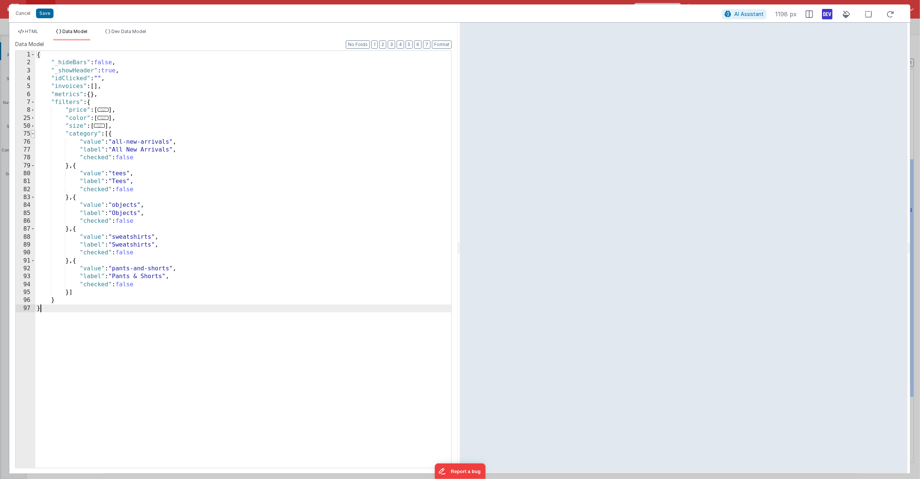
click at [34, 134] on span at bounding box center [33, 134] width 4 height 8
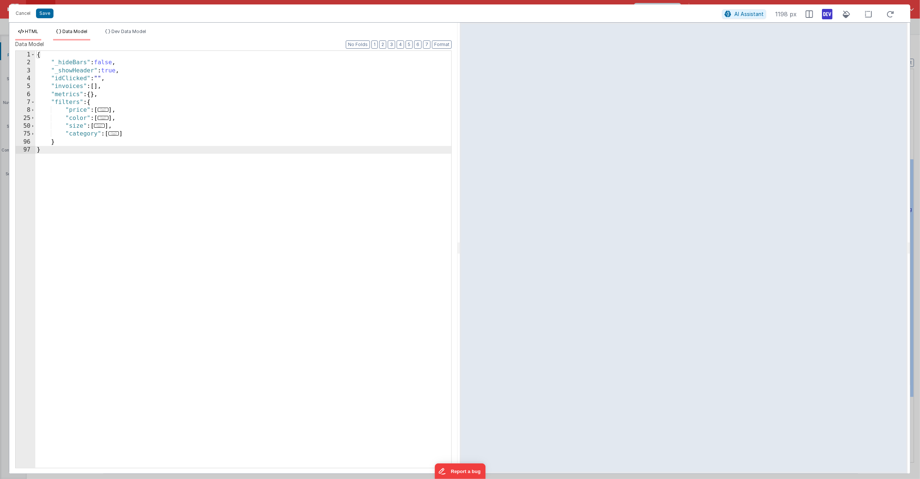
click at [27, 30] on span "HTML" at bounding box center [31, 32] width 13 height 6
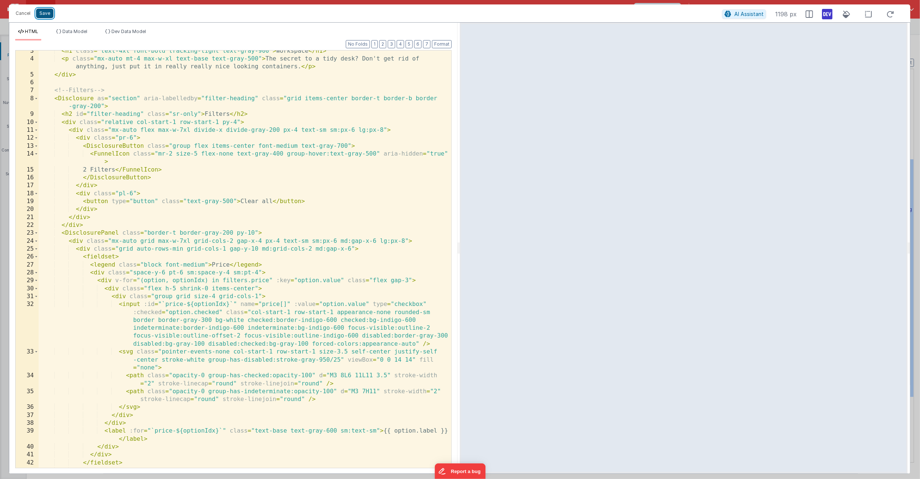
click at [49, 16] on button "Save" at bounding box center [44, 14] width 17 height 10
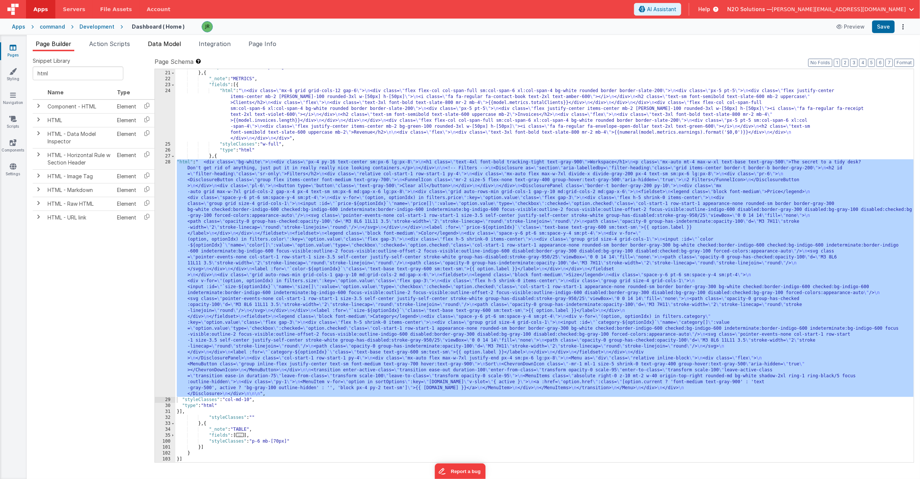
click at [174, 45] on span "Data Model" at bounding box center [164, 43] width 33 height 7
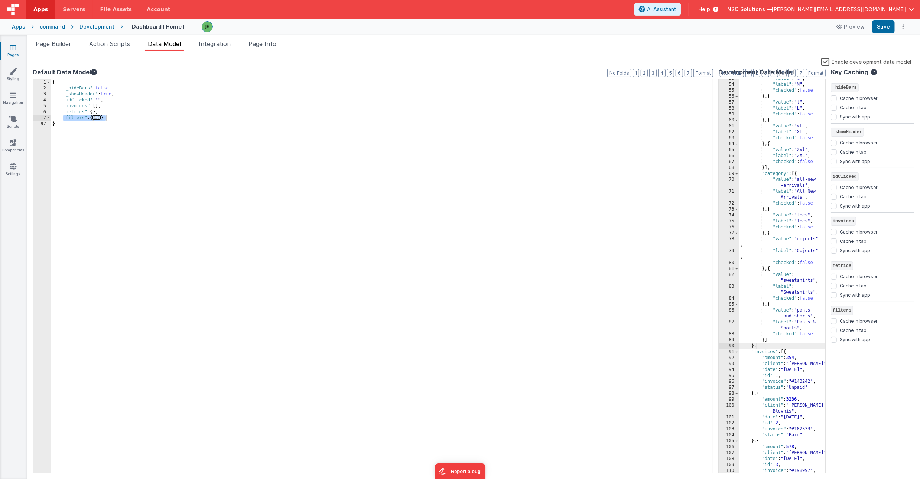
click at [112, 119] on div "{ "_hideBars" : false , "_showHeader" : true , "idClicked" : "" , "invoices" : …" at bounding box center [382, 282] width 662 height 406
click at [103, 124] on div "{ "_hideBars" : false , "_showHeader" : true , "idClicked" : "" , "invoices" : …" at bounding box center [382, 282] width 659 height 406
click at [184, 137] on div "{ "_hideBars" : false , "_showHeader" : true , "idClicked" : "" , "invoices" : …" at bounding box center [382, 282] width 659 height 406
click at [111, 124] on div "{ "_hideBars" : false , "_showHeader" : true , "idClicked" : "" , "invoices" : …" at bounding box center [382, 282] width 659 height 406
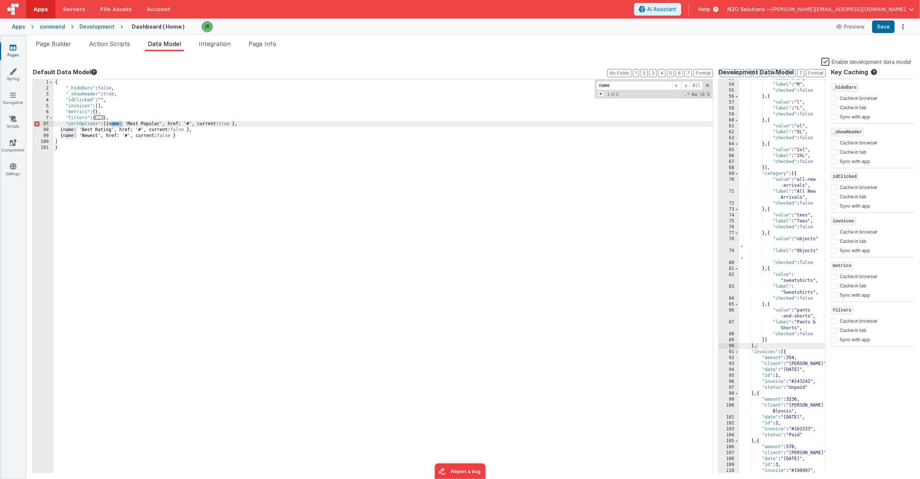
type input "name"
click at [600, 95] on span "+" at bounding box center [600, 94] width 7 height 6
click at [609, 95] on input at bounding box center [635, 96] width 76 height 9
type input ""name""
click at [702, 95] on span "All" at bounding box center [702, 96] width 13 height 9
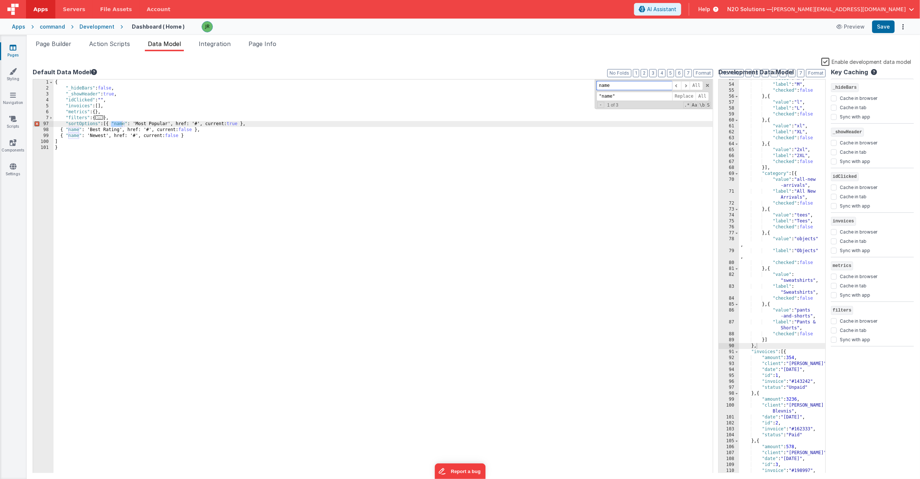
click at [603, 86] on input "name" at bounding box center [635, 85] width 76 height 9
type input "href"
type input ""href""
click at [702, 97] on span "All" at bounding box center [702, 96] width 13 height 9
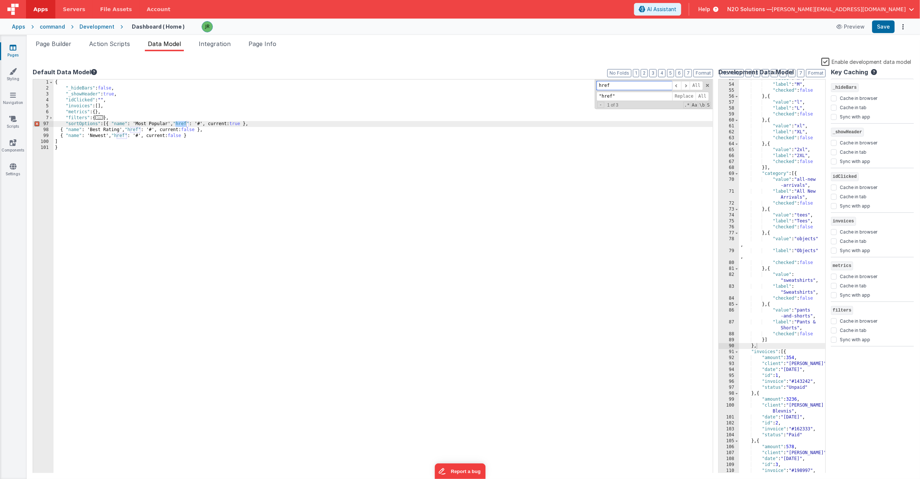
click at [603, 88] on input "href" at bounding box center [635, 85] width 76 height 9
type input "current"
type input ""current""
click at [701, 95] on span "All" at bounding box center [702, 96] width 13 height 9
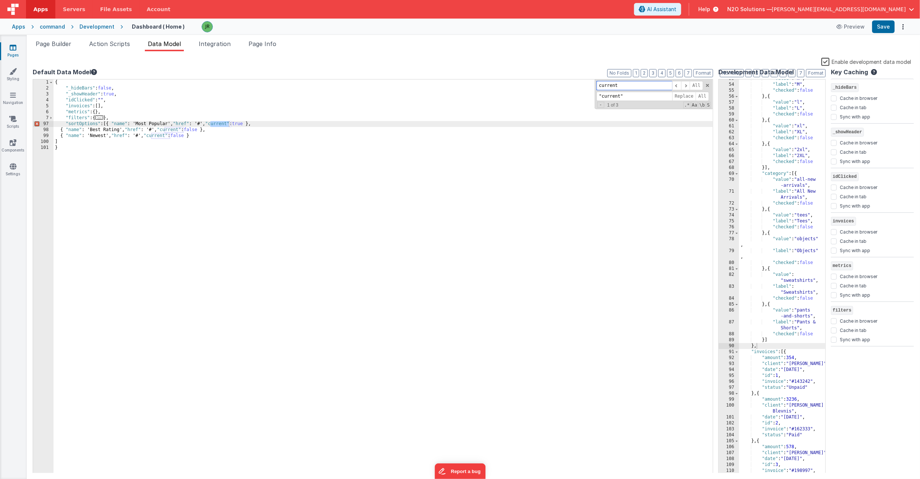
drag, startPoint x: 629, startPoint y: 82, endPoint x: 569, endPoint y: 82, distance: 60.2
click at [569, 82] on div "{ "_hideBars" : false , "_showHeader" : true , "idClicked" : "" , "invoices" : …" at bounding box center [382, 276] width 659 height 394
type input "'"
type input """
click at [702, 94] on span "All" at bounding box center [702, 96] width 13 height 9
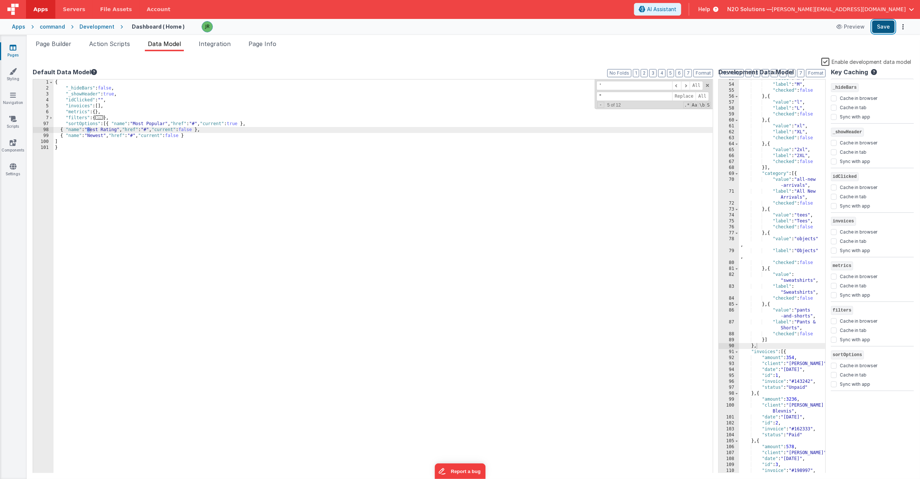
click at [881, 25] on button "Save" at bounding box center [883, 26] width 23 height 13
click at [65, 38] on div "Page Builder Action Scripts Data Model Integration Page Info Snippet Library ht…" at bounding box center [473, 257] width 893 height 444
click at [49, 53] on div "Snippet Library html Name Type Component - HTML Element HTML Element HTML - Dat…" at bounding box center [473, 265] width 893 height 428
click at [56, 46] on span "Page Builder" at bounding box center [54, 43] width 36 height 7
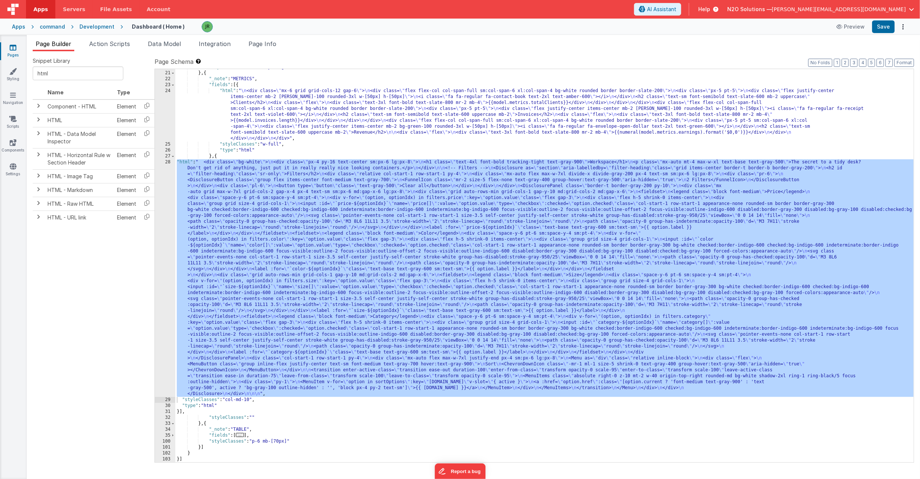
click at [226, 208] on div ""styleClasses" : "mx-6 my-5 lg:flex items-center" } , { "_note" : "METRICS" , "…" at bounding box center [544, 266] width 739 height 405
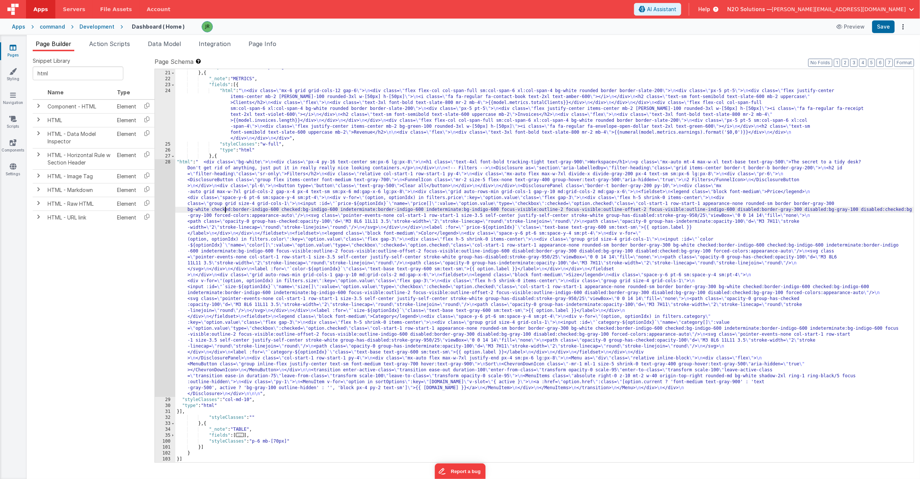
click at [165, 165] on div "28" at bounding box center [165, 278] width 20 height 238
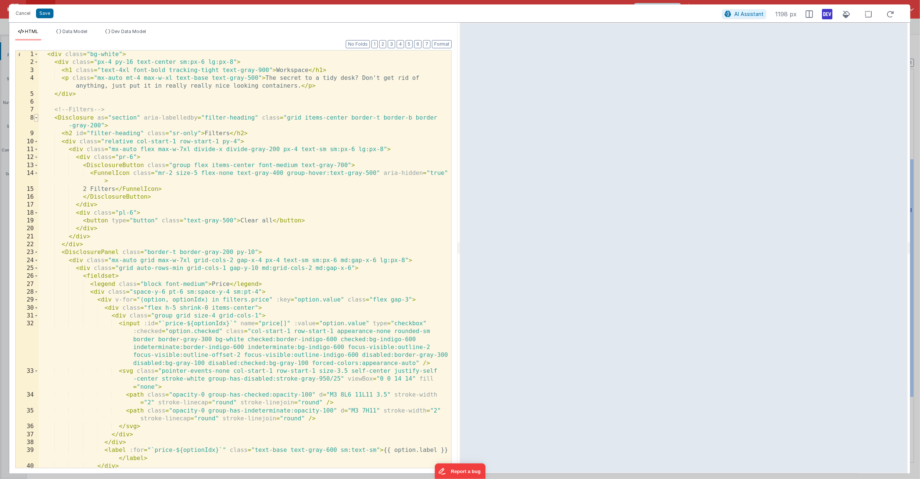
click at [36, 117] on span at bounding box center [36, 118] width 4 height 8
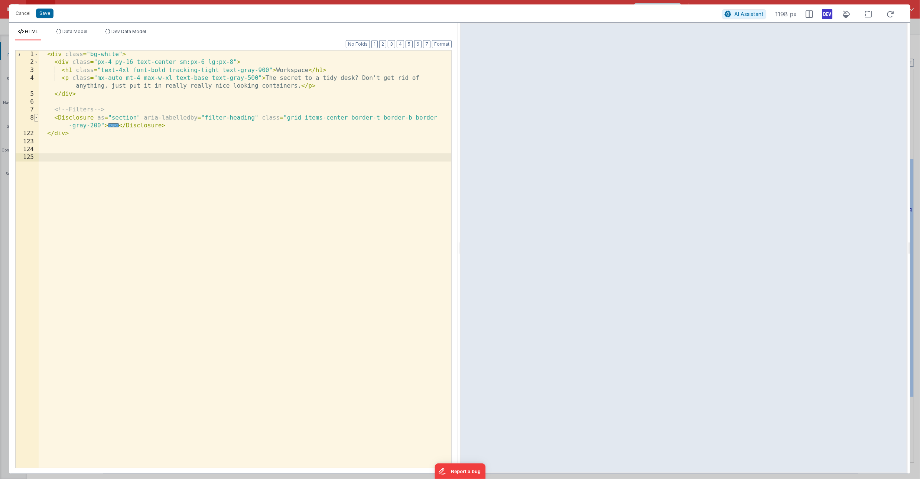
click at [36, 117] on span at bounding box center [36, 118] width 4 height 8
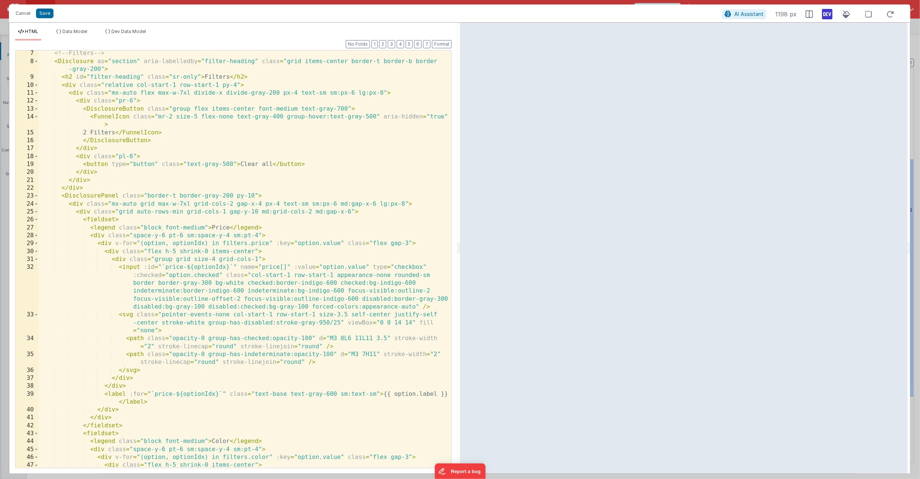
scroll to position [56, 0]
click at [427, 305] on div "<!-- Filters --> < Disclosure as = "section" aria-labelledby = "filter-heading"…" at bounding box center [245, 265] width 413 height 433
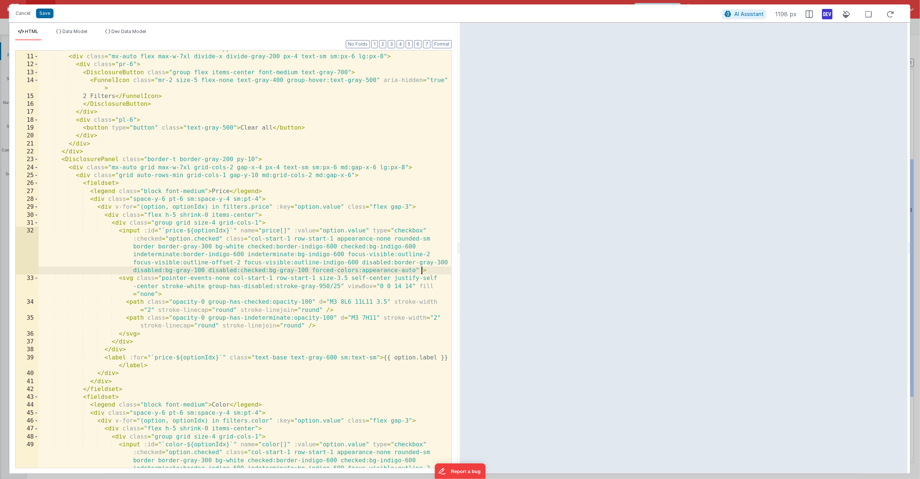
scroll to position [93, 0]
click at [384, 129] on div "< div class = "relative col-start-1 row-start-1 py-4" > < div class = "mx-auto …" at bounding box center [245, 281] width 413 height 473
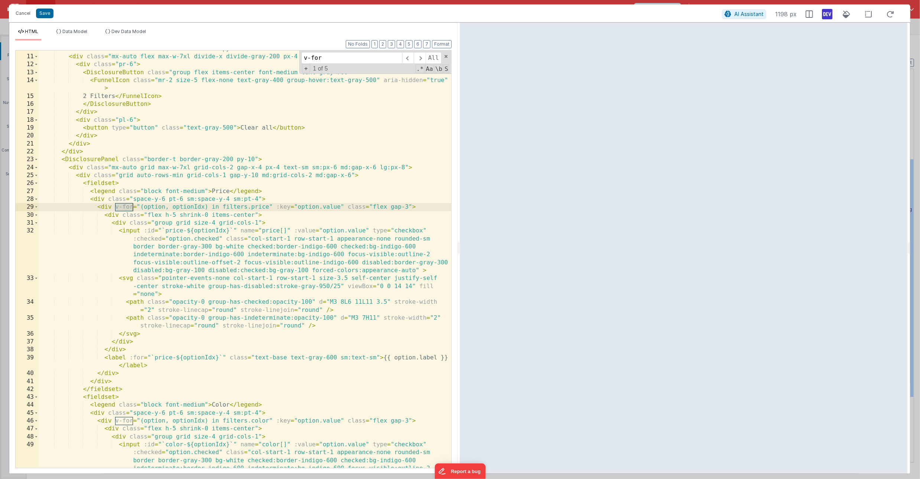
type input "v-for"
click at [222, 209] on div "< div class = "relative col-start-1 row-start-1 py-4" > < div class = "mx-auto …" at bounding box center [245, 281] width 413 height 473
click at [77, 37] on li "Data Model" at bounding box center [71, 35] width 37 height 12
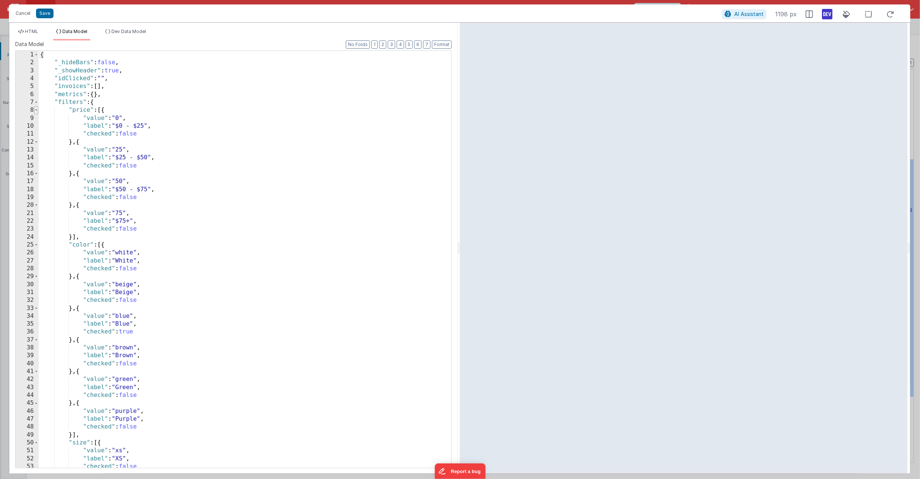
click at [36, 111] on span at bounding box center [36, 110] width 4 height 8
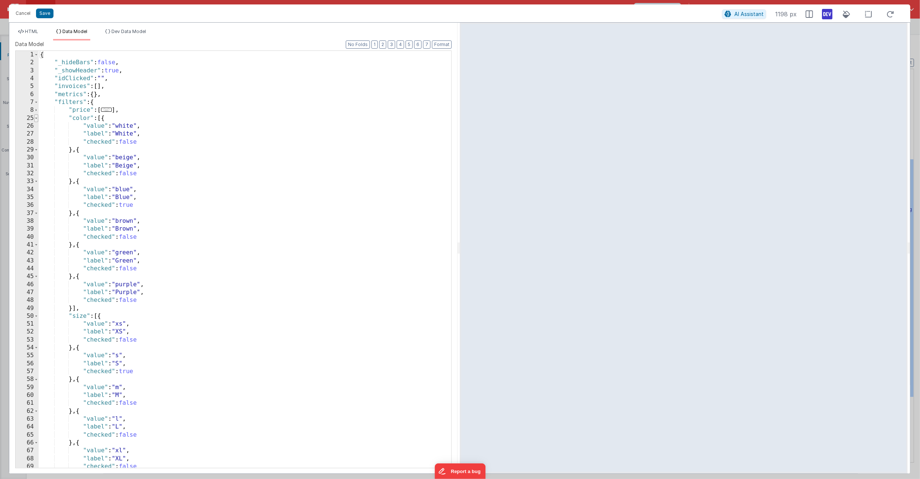
click at [37, 119] on span at bounding box center [36, 118] width 4 height 8
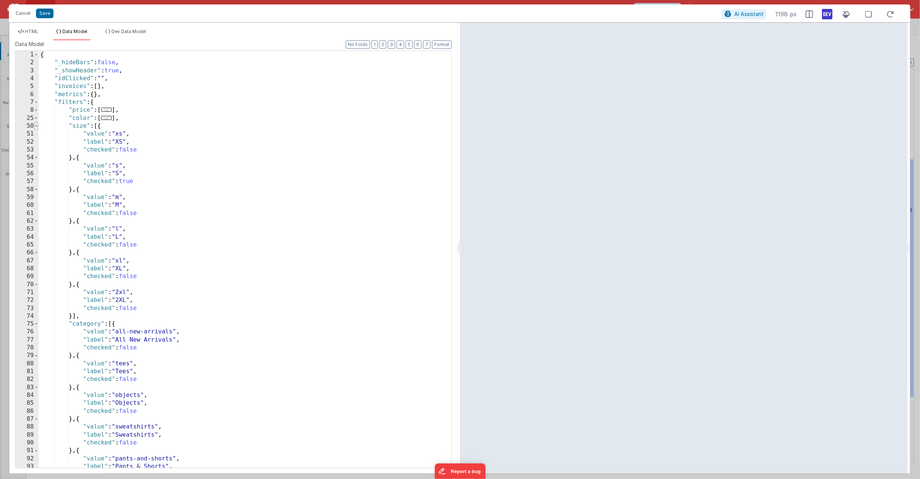
click at [38, 128] on span at bounding box center [36, 126] width 4 height 8
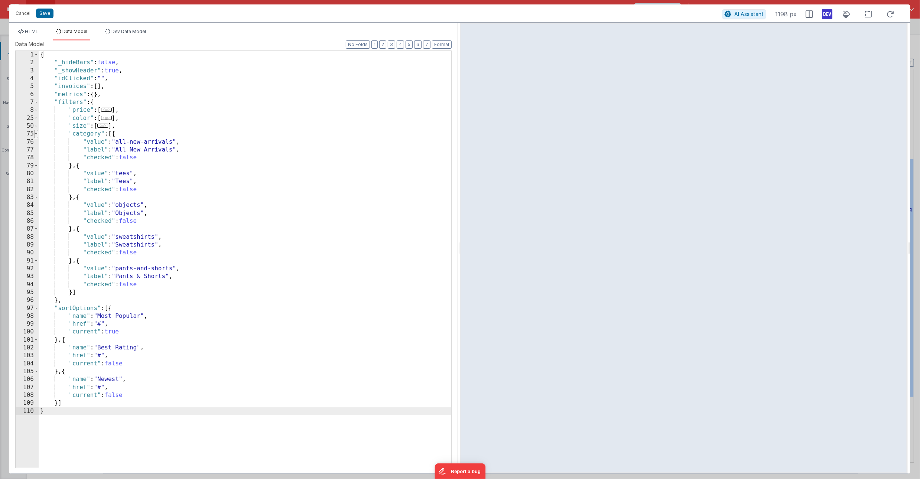
click at [38, 134] on span at bounding box center [36, 134] width 4 height 8
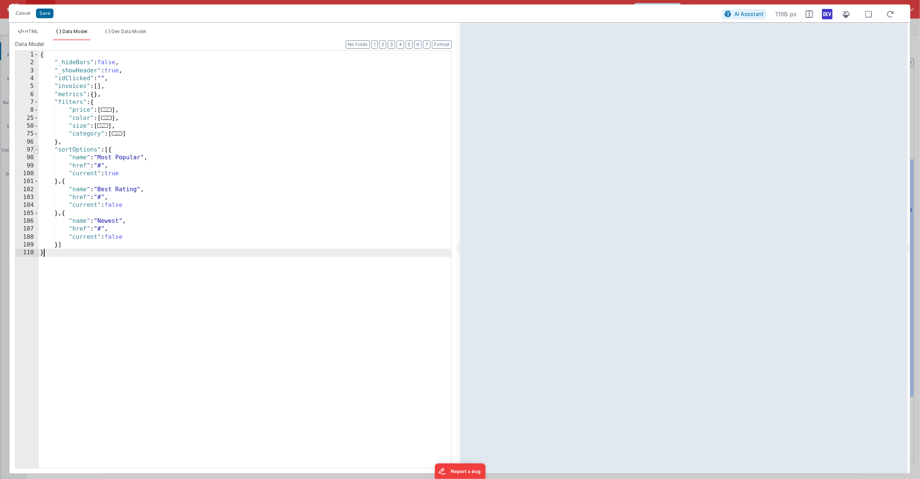
click at [37, 152] on span at bounding box center [36, 150] width 4 height 8
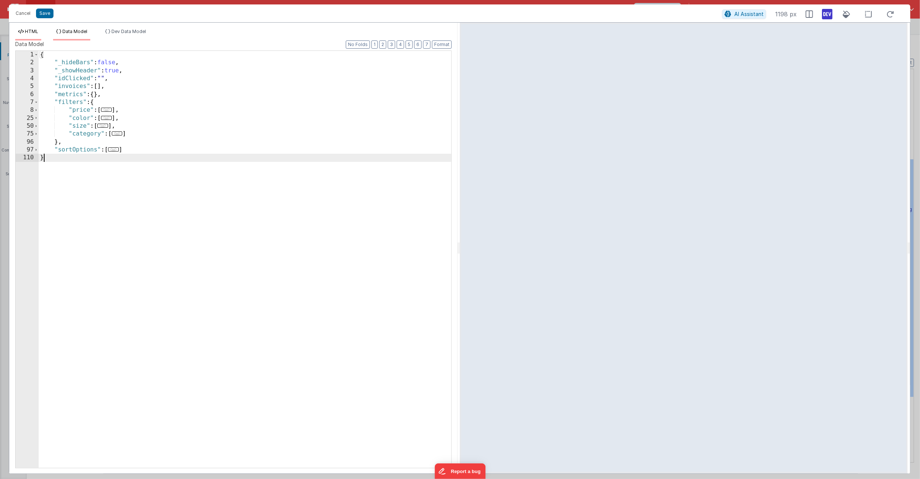
click at [34, 32] on span "HTML" at bounding box center [31, 32] width 13 height 6
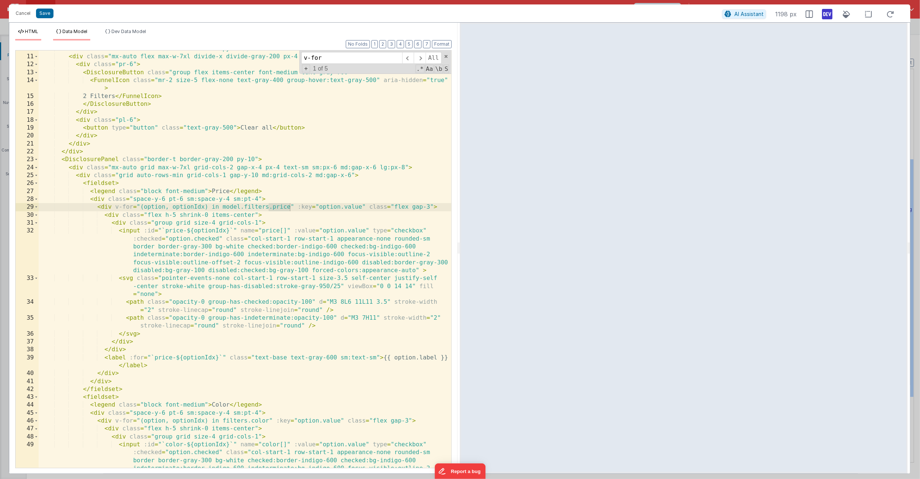
click at [79, 33] on span "Data Model" at bounding box center [74, 32] width 25 height 6
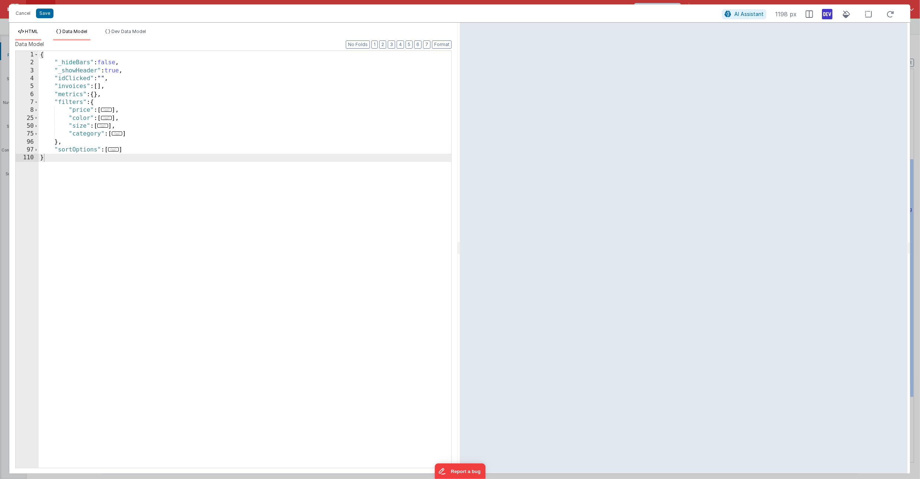
click at [32, 33] on span "HTML" at bounding box center [31, 32] width 13 height 6
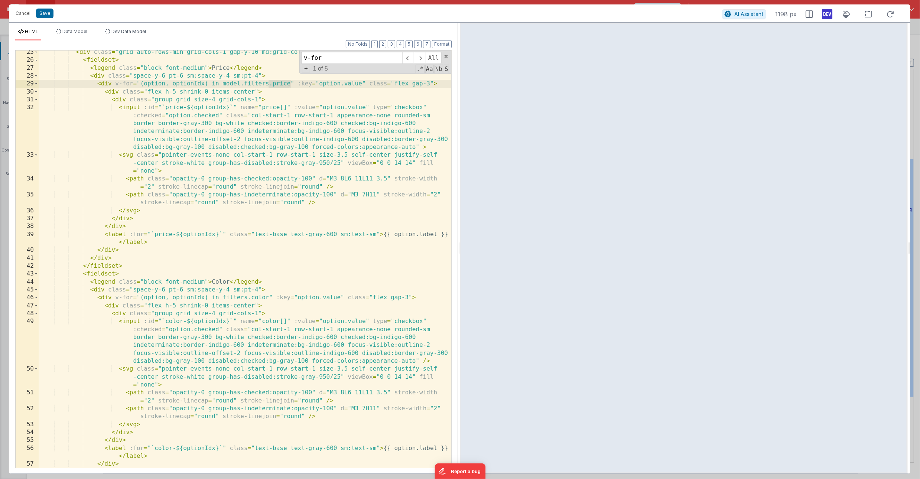
scroll to position [216, 0]
click at [419, 55] on span at bounding box center [420, 58] width 12 height 12
click at [222, 298] on div "< div class = "grid auto-rows-min grid-cols-1 gap-y-10 md:grid-cols-2 md:gap-x-…" at bounding box center [245, 264] width 413 height 433
click at [418, 61] on span at bounding box center [420, 58] width 12 height 12
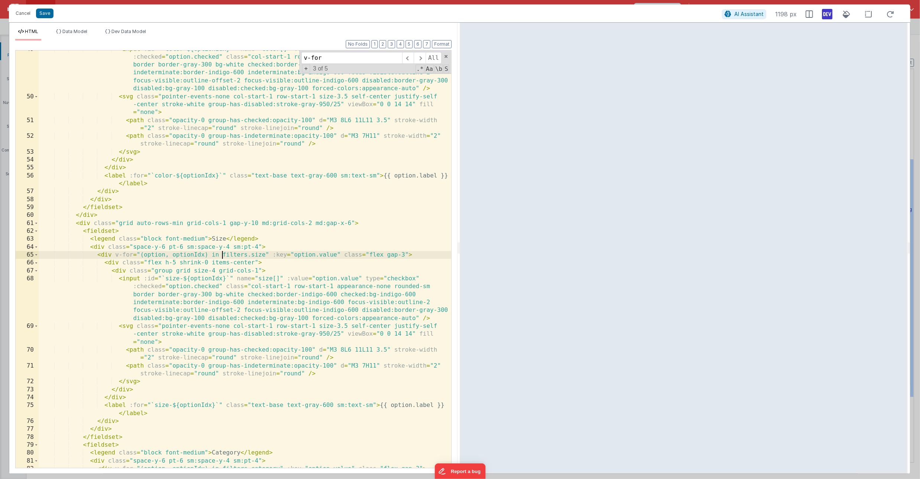
click at [223, 256] on div "< input :id = "`color-${optionIdx}`" name = "color[]" :value = "option.value" t…" at bounding box center [245, 281] width 413 height 473
click at [420, 57] on span at bounding box center [420, 58] width 12 height 12
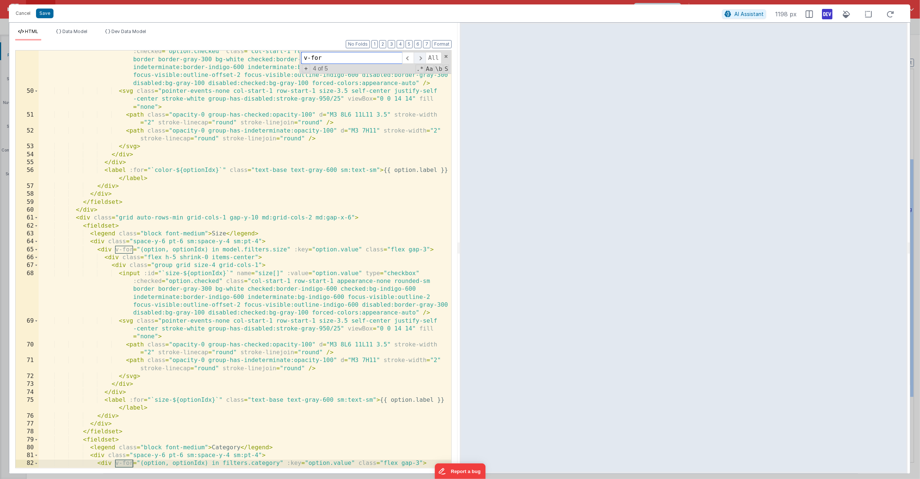
scroll to position [494, 0]
click at [419, 58] on span at bounding box center [420, 58] width 12 height 12
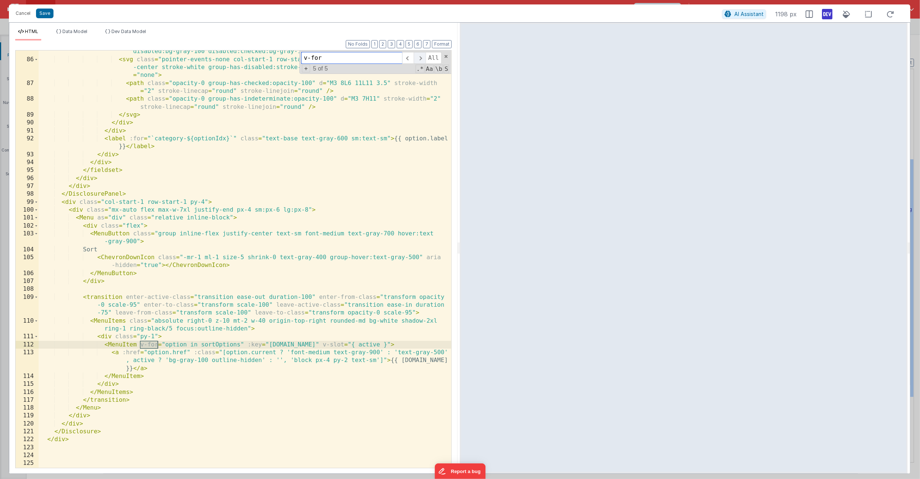
scroll to position [970, 0]
click at [200, 344] on div "< input :id = "`category-${optionIdx}`" name = "category[]" :value = "option.va…" at bounding box center [245, 244] width 413 height 473
click at [890, 13] on icon at bounding box center [890, 14] width 16 height 9
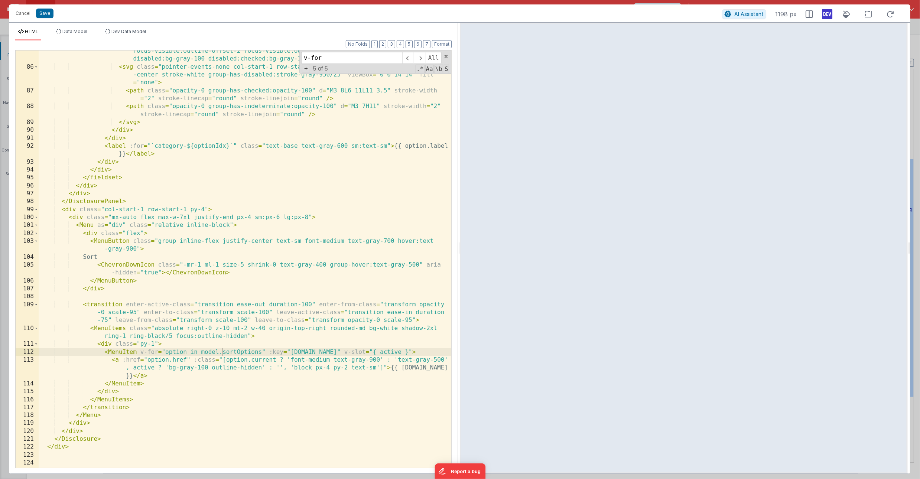
scroll to position [0, 0]
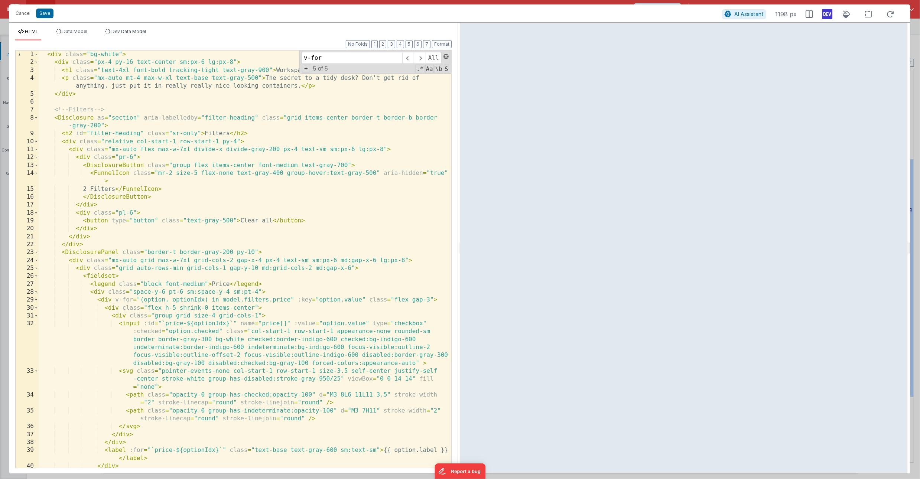
click at [446, 57] on span at bounding box center [446, 56] width 5 height 5
click at [79, 33] on span "Data Model" at bounding box center [74, 32] width 25 height 6
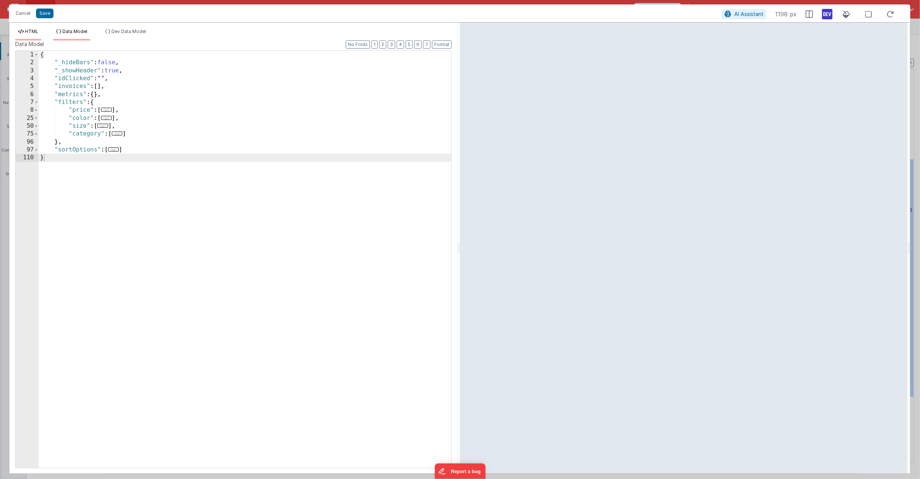
click at [29, 32] on span "HTML" at bounding box center [31, 32] width 13 height 6
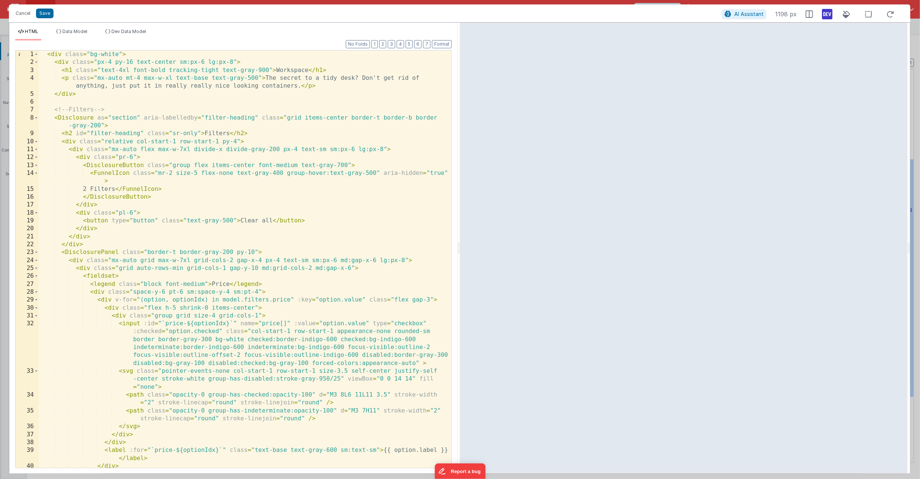
click at [283, 62] on div "< div class = "bg-white" > < div class = "px-4 py-16 text-center sm:px-6 lg:px-…" at bounding box center [245, 267] width 413 height 433
click at [743, 13] on span "AI Assistant" at bounding box center [748, 14] width 29 height 6
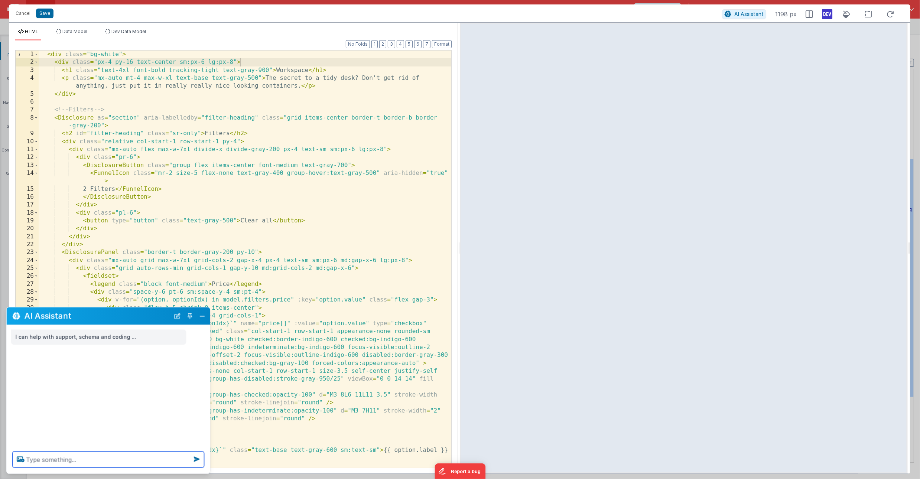
click at [54, 457] on textarea at bounding box center [109, 460] width 192 height 16
type textarea "fix the code in this block to work properly with the betterforms framework."
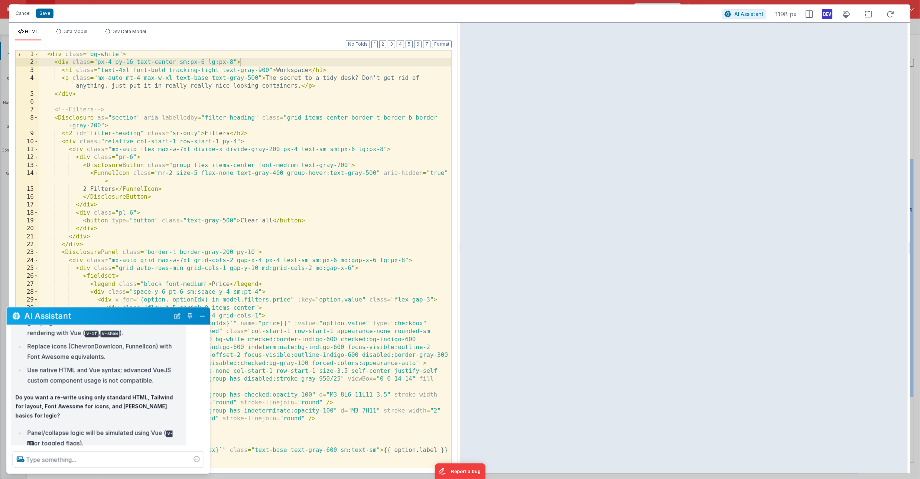
scroll to position [210, 0]
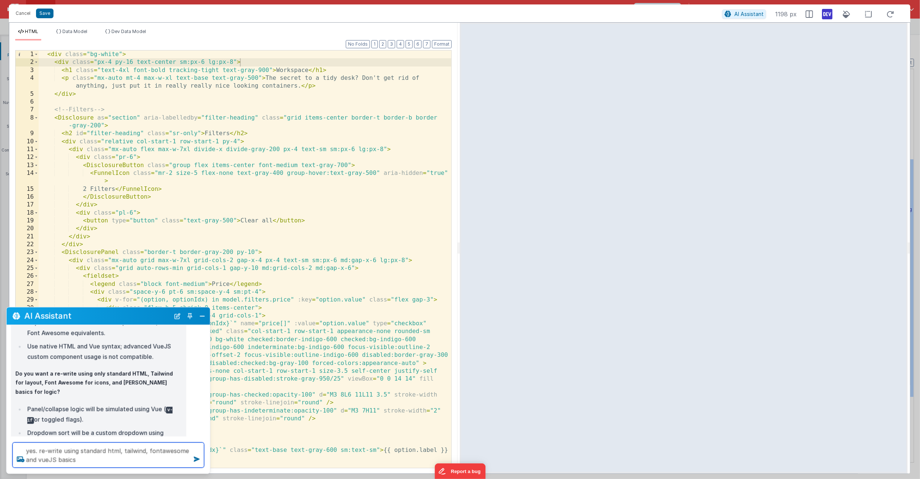
type textarea "yes. re-write using standard html, tailwind, fontawesome and vueJS basics"
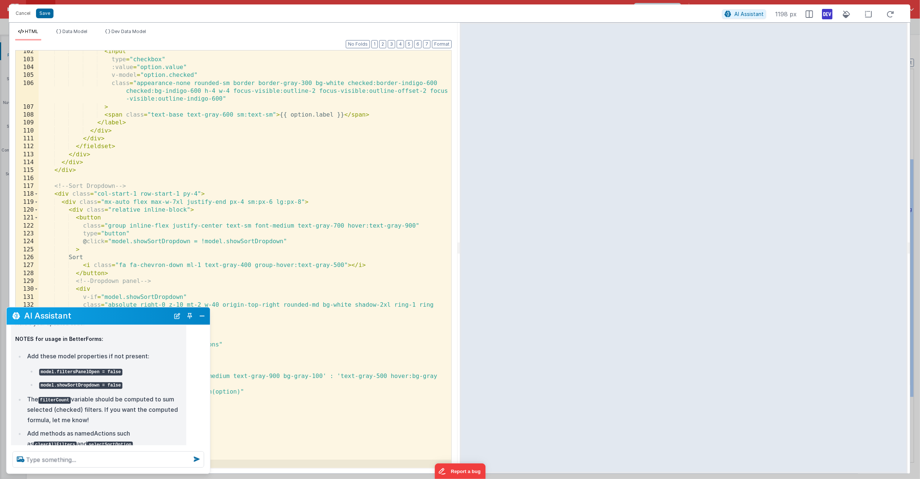
scroll to position [497, 0]
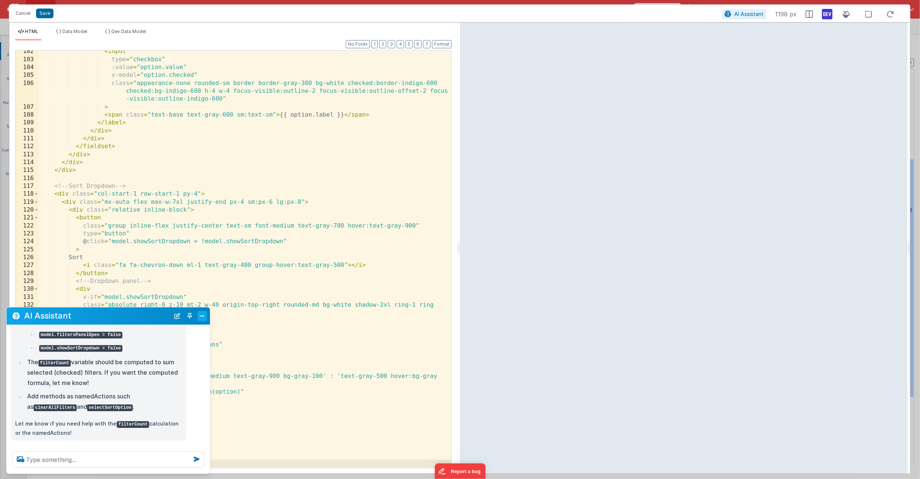
click at [202, 317] on button "Close" at bounding box center [203, 316] width 10 height 10
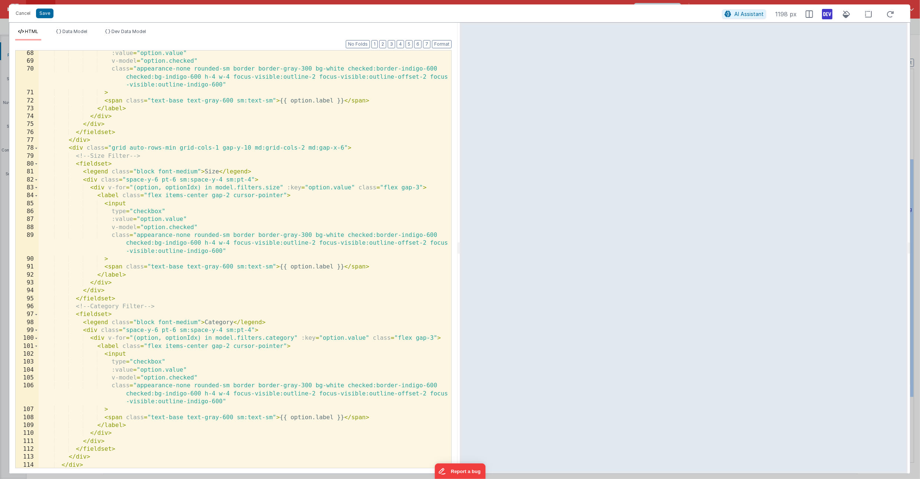
scroll to position [851, 0]
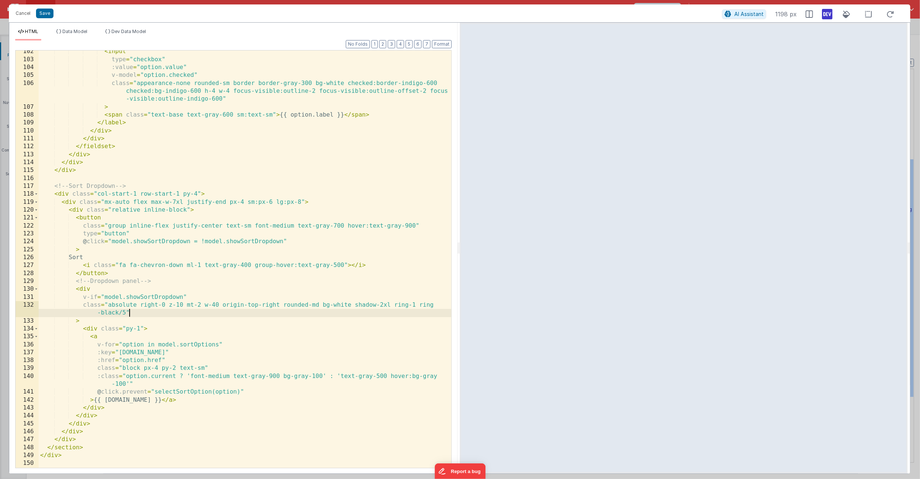
click at [202, 317] on div "< input type = "checkbox" :value = "option.value" v-model = "option.checked" cl…" at bounding box center [245, 264] width 413 height 433
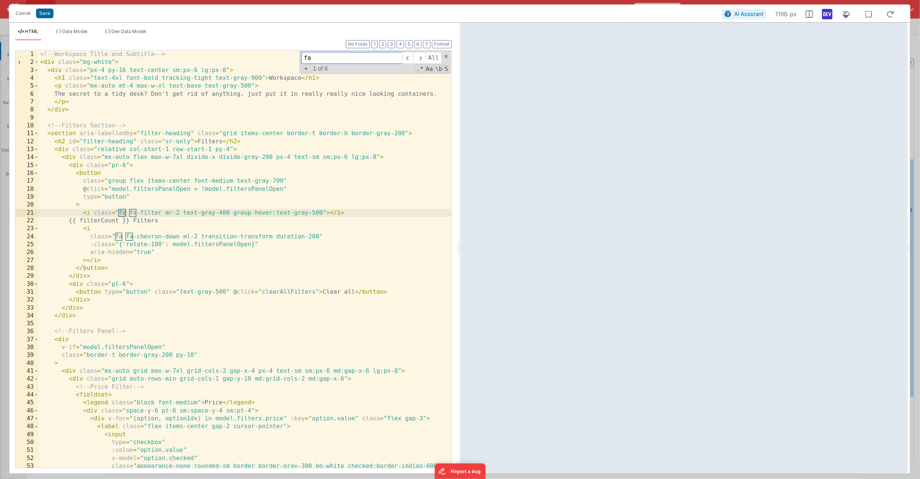
scroll to position [0, 0]
type input "fa-filter"
click at [201, 224] on div "<!-- Workspace Title and Subtitle --> < div class = "bg-white" > < div class = …" at bounding box center [245, 275] width 413 height 449
click at [891, 15] on icon at bounding box center [890, 14] width 16 height 9
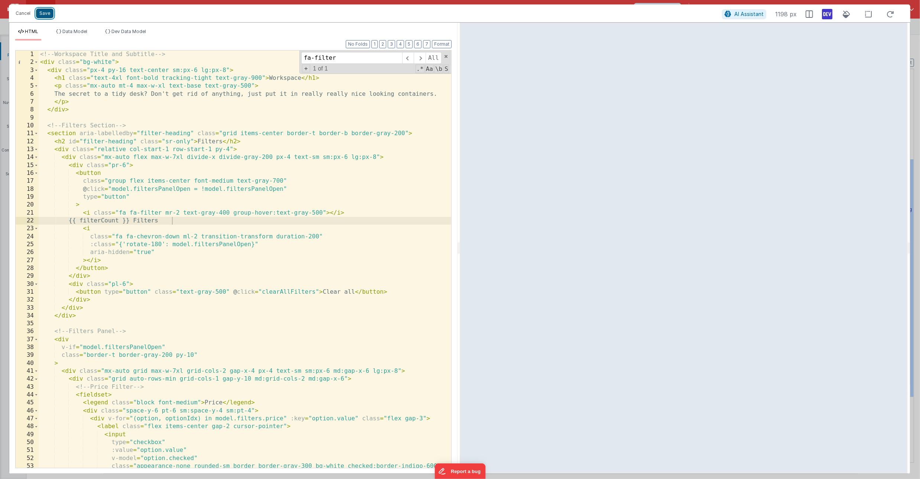
click at [44, 12] on button "Save" at bounding box center [44, 14] width 17 height 10
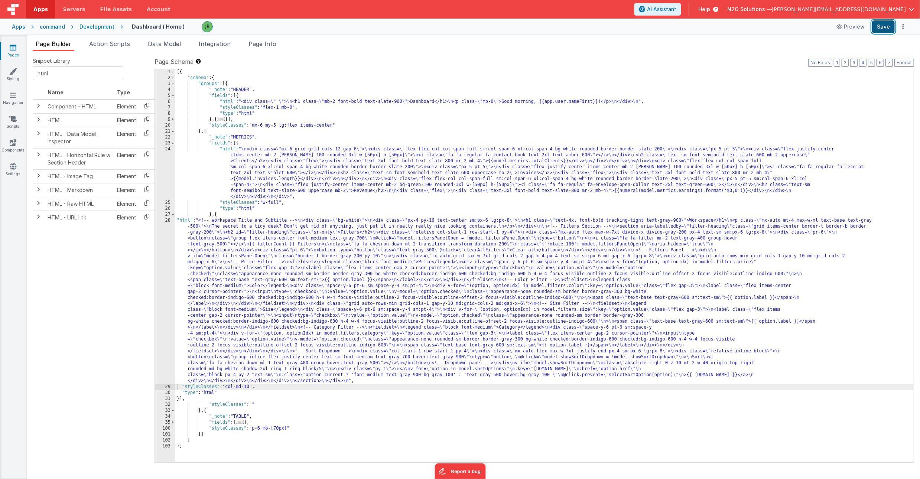
click at [882, 27] on button "Save" at bounding box center [883, 26] width 23 height 13
click at [710, 10] on span "Help" at bounding box center [704, 9] width 12 height 7
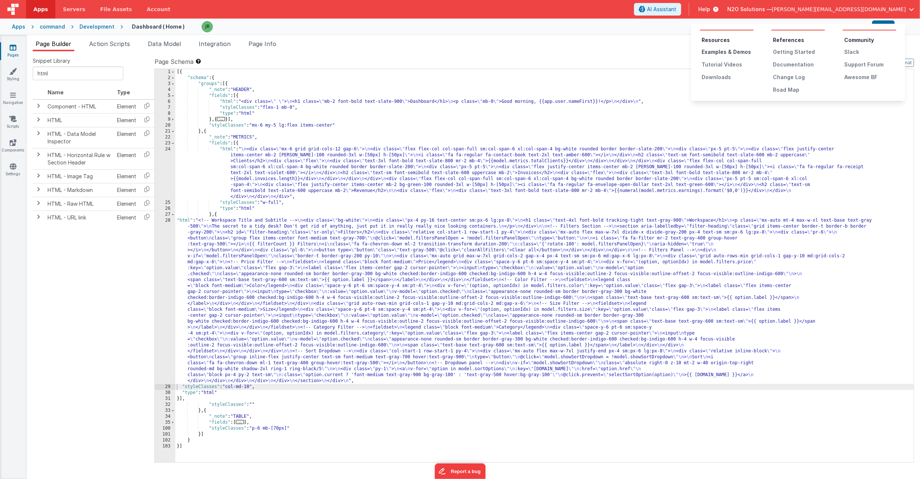
click at [723, 53] on div "Examples & Demos" at bounding box center [728, 51] width 52 height 7
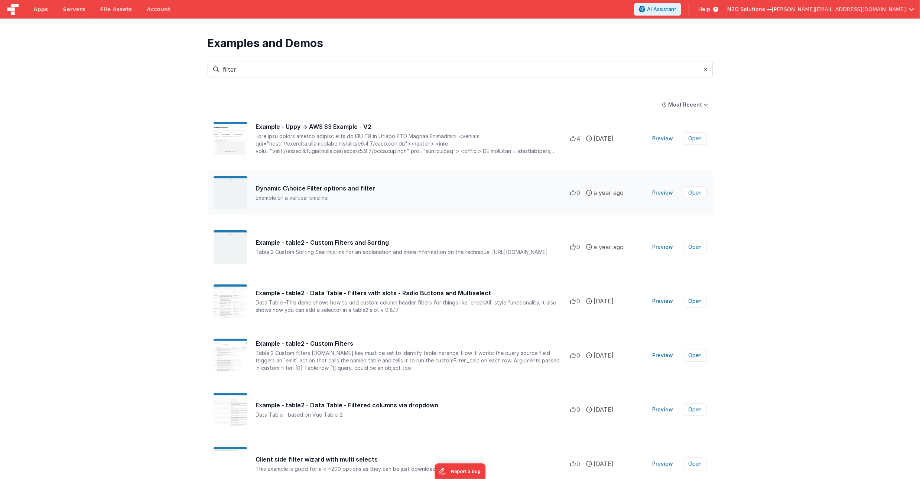
type input "filter"
click at [403, 195] on div "Example of a vertical timeline" at bounding box center [413, 197] width 314 height 7
click at [657, 194] on button "Preview" at bounding box center [663, 193] width 30 height 12
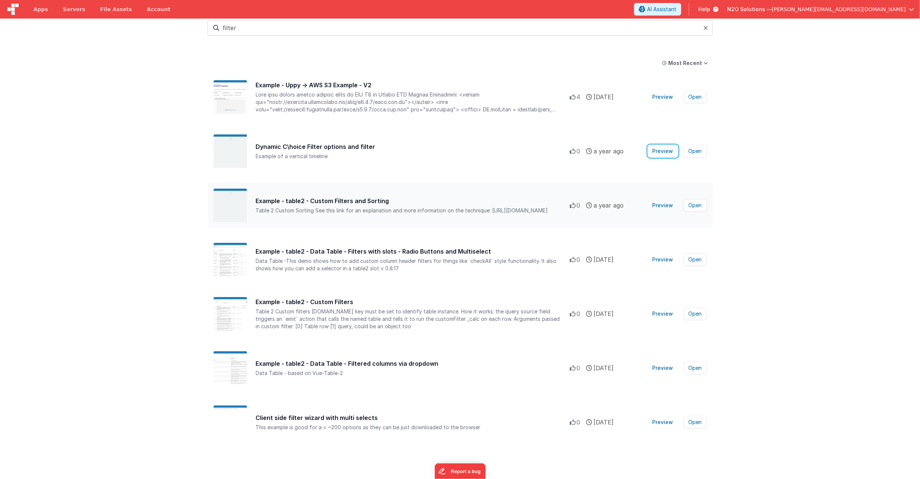
scroll to position [42, 0]
click at [658, 423] on button "Preview" at bounding box center [663, 422] width 30 height 12
click at [696, 420] on button "Open" at bounding box center [695, 422] width 23 height 13
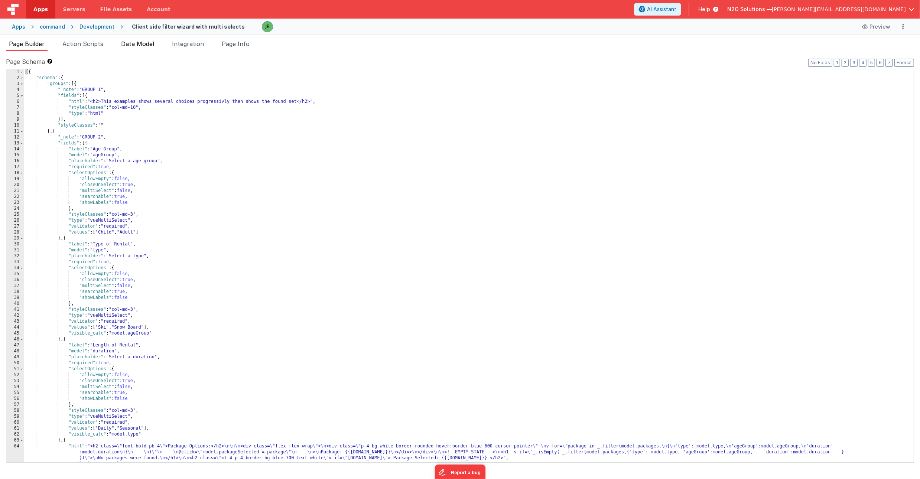
click at [139, 41] on span "Data Model" at bounding box center [137, 43] width 33 height 7
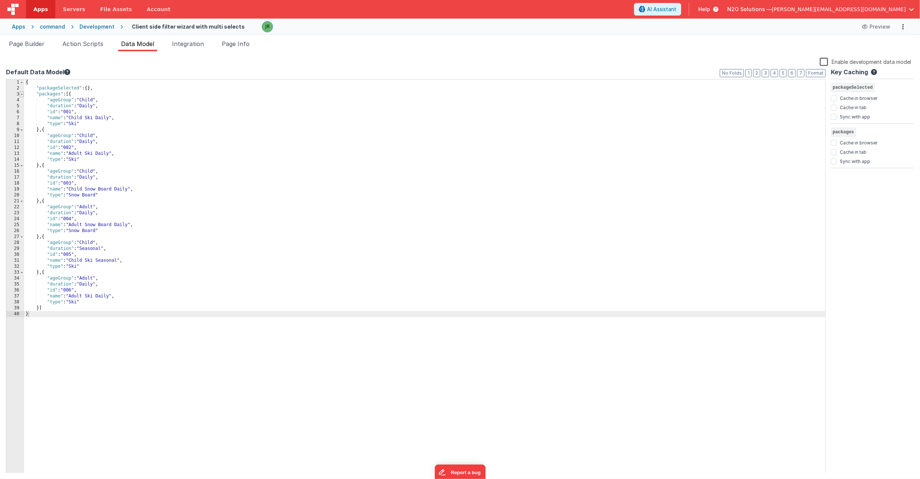
click at [23, 95] on span at bounding box center [22, 94] width 4 height 6
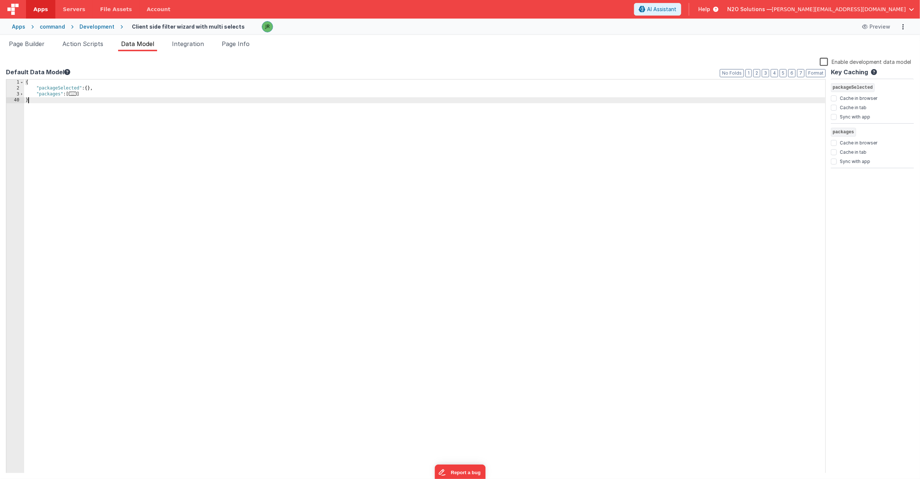
click at [253, 63] on div "Enable development data model" at bounding box center [458, 62] width 905 height 10
